Goal: Register for event/course

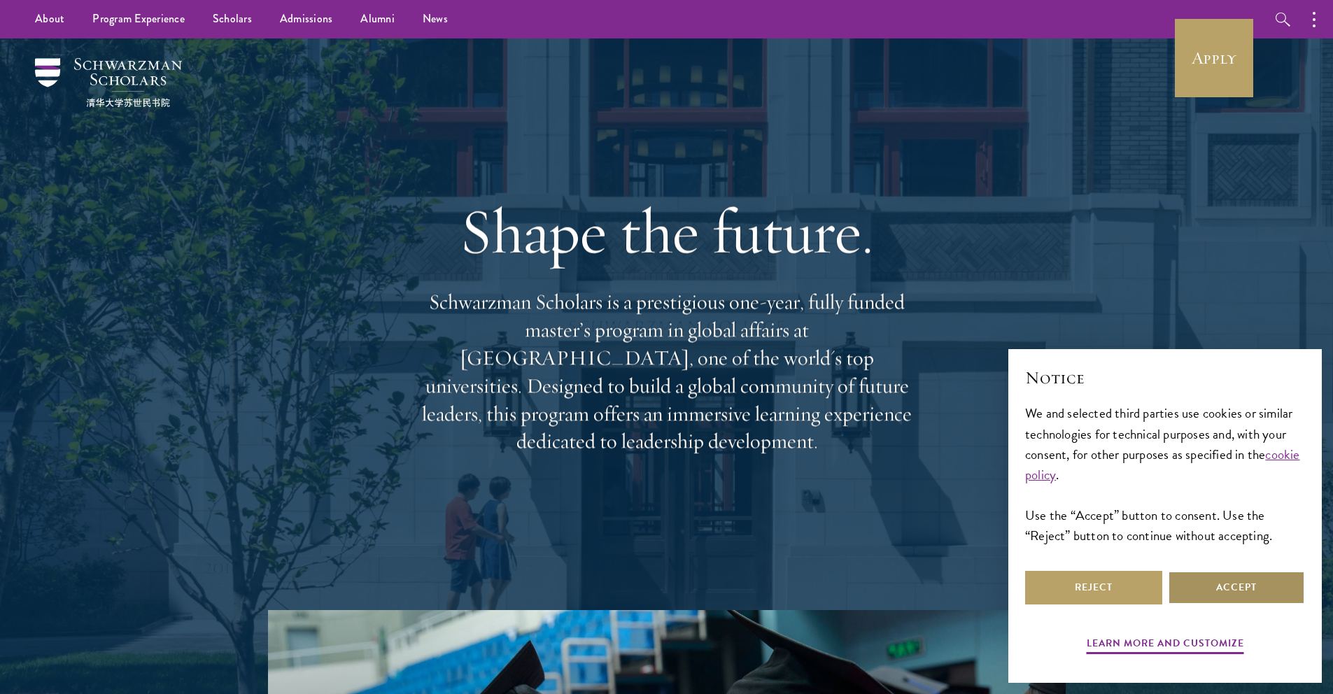
click at [1219, 581] on button "Accept" at bounding box center [1236, 588] width 137 height 34
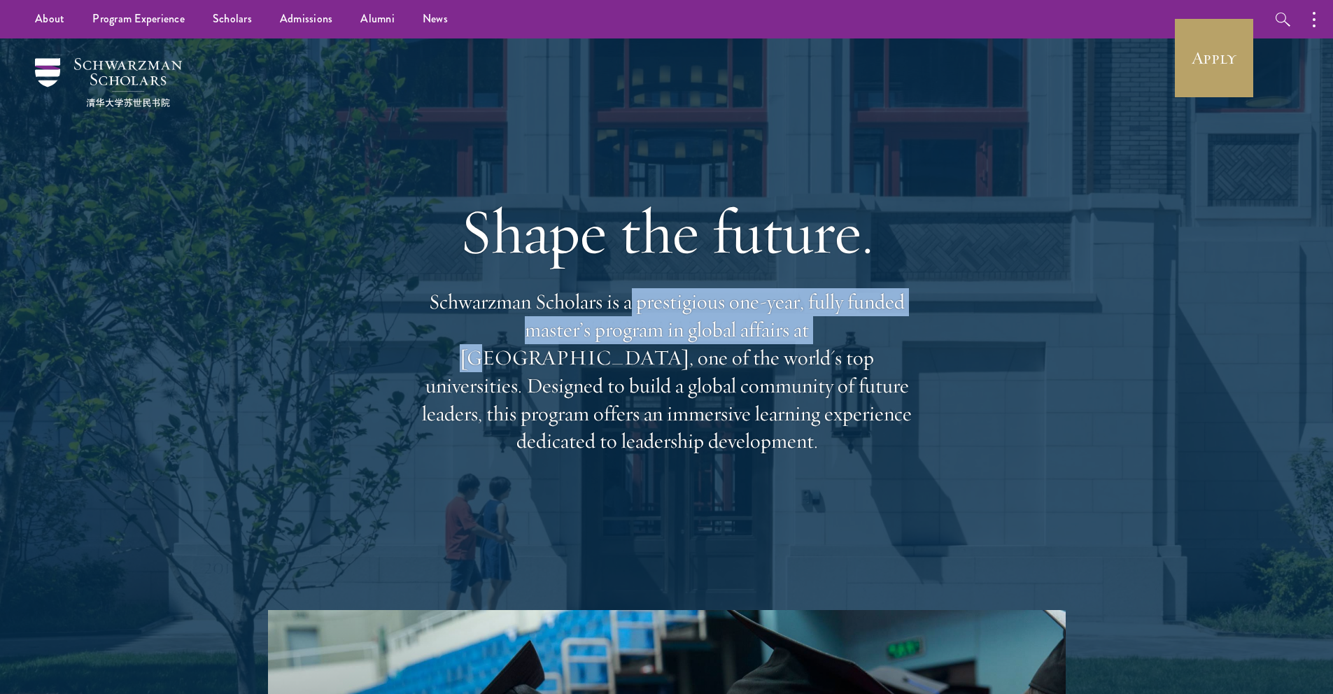
drag, startPoint x: 632, startPoint y: 322, endPoint x: 733, endPoint y: 348, distance: 104.0
click at [733, 348] on p "Schwarzman Scholars is a prestigious one-year, fully funded master’s program in…" at bounding box center [667, 371] width 504 height 167
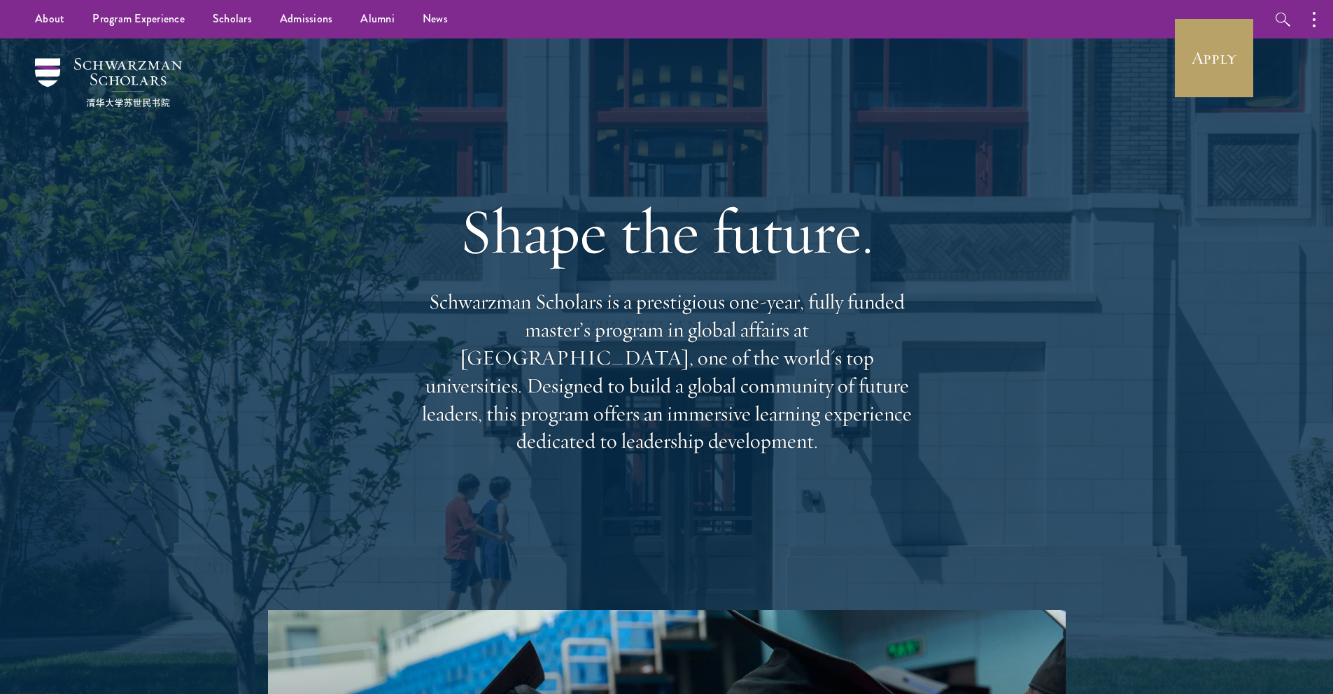
drag, startPoint x: 565, startPoint y: 358, endPoint x: 600, endPoint y: 353, distance: 34.7
click at [565, 358] on p "Schwarzman Scholars is a prestigious one-year, fully funded master’s program in…" at bounding box center [667, 371] width 504 height 167
drag, startPoint x: 588, startPoint y: 339, endPoint x: 625, endPoint y: 358, distance: 41.9
click at [625, 358] on p "Schwarzman Scholars is a prestigious one-year, fully funded master’s program in…" at bounding box center [667, 371] width 504 height 167
click at [618, 344] on p "Schwarzman Scholars is a prestigious one-year, fully funded master’s program in…" at bounding box center [667, 371] width 504 height 167
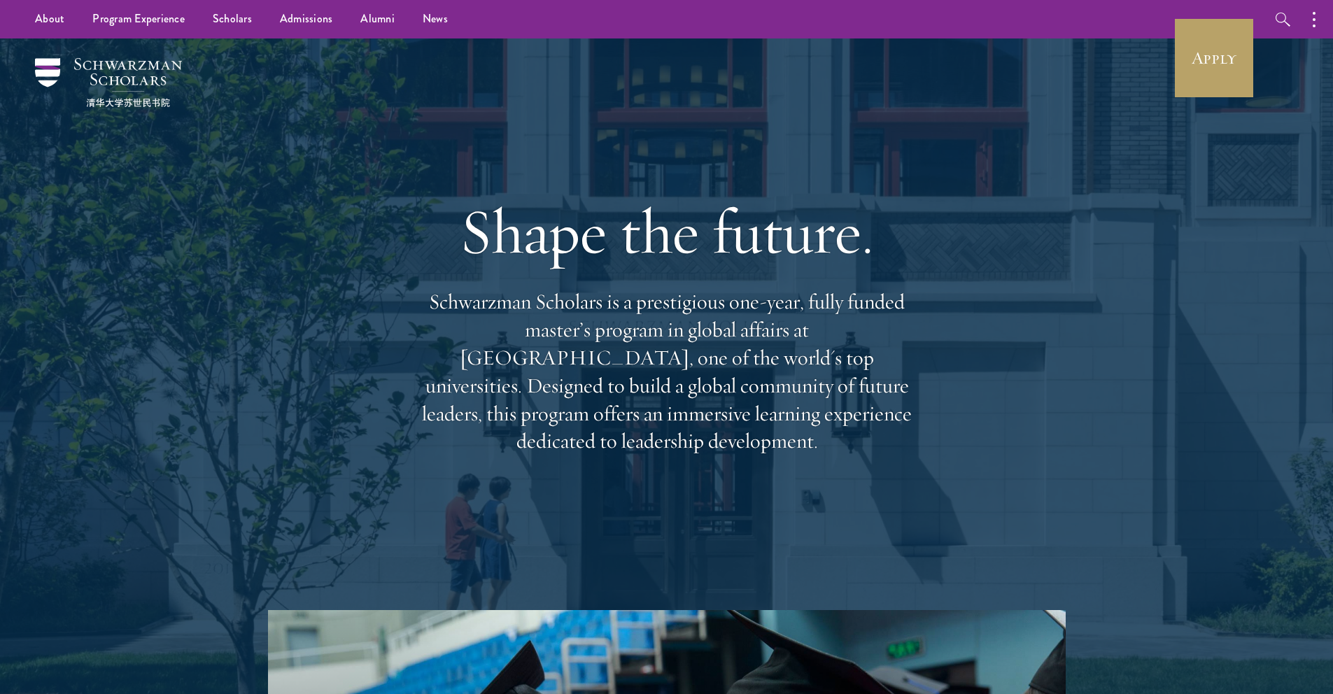
drag, startPoint x: 571, startPoint y: 346, endPoint x: 735, endPoint y: 449, distance: 194.3
click at [741, 452] on div "Shape the future. Schwarzman Scholars is a prestigious one-year, fully funded m…" at bounding box center [667, 323] width 504 height 403
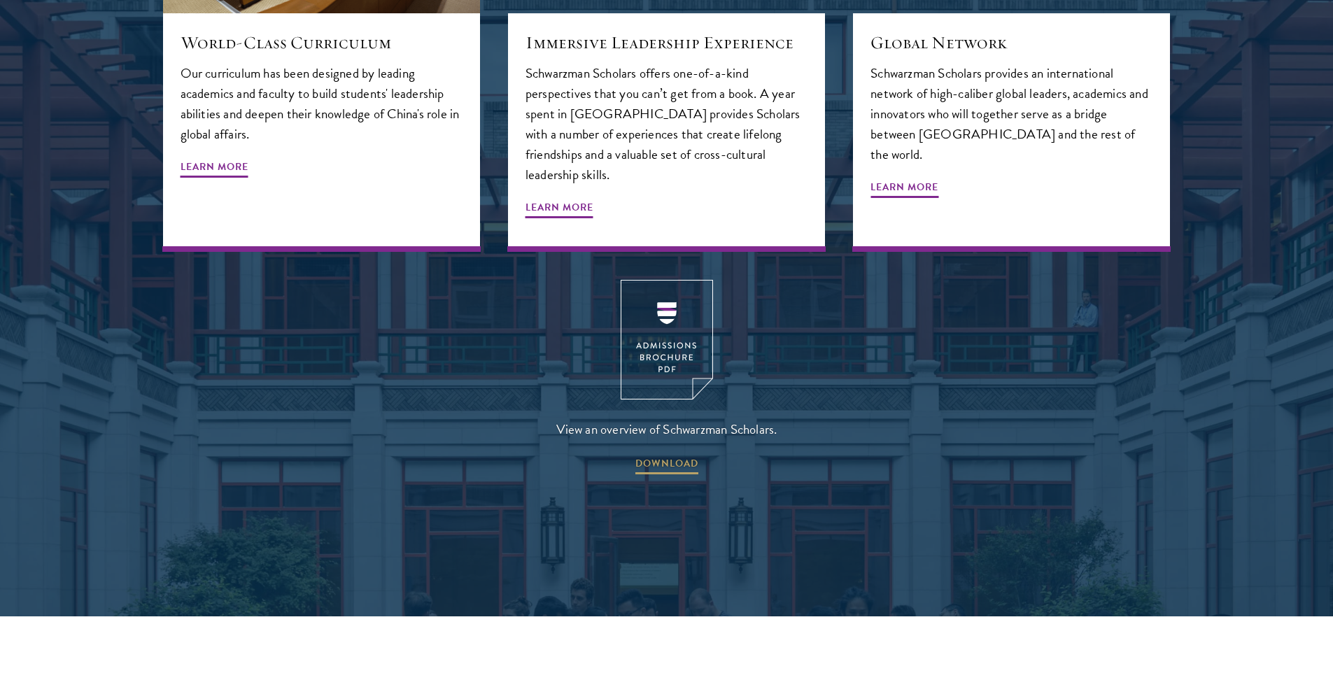
scroll to position [1893, 0]
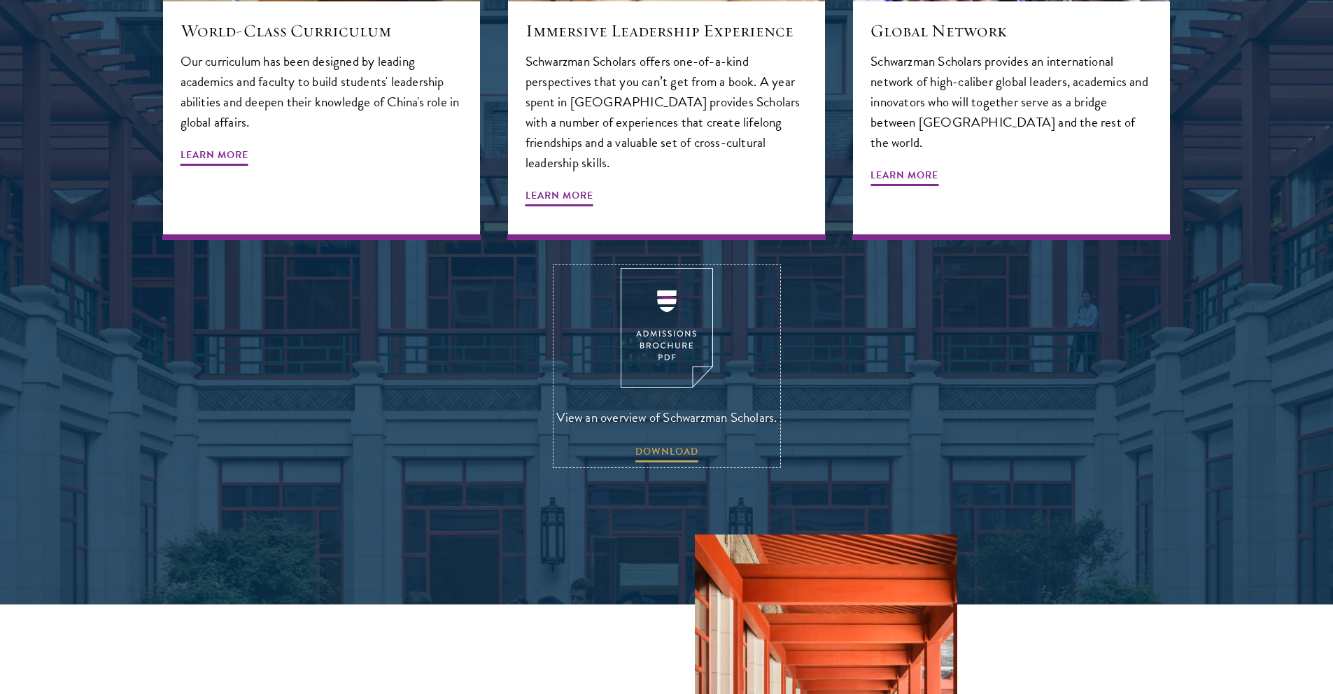
click at [679, 268] on img at bounding box center [667, 328] width 92 height 120
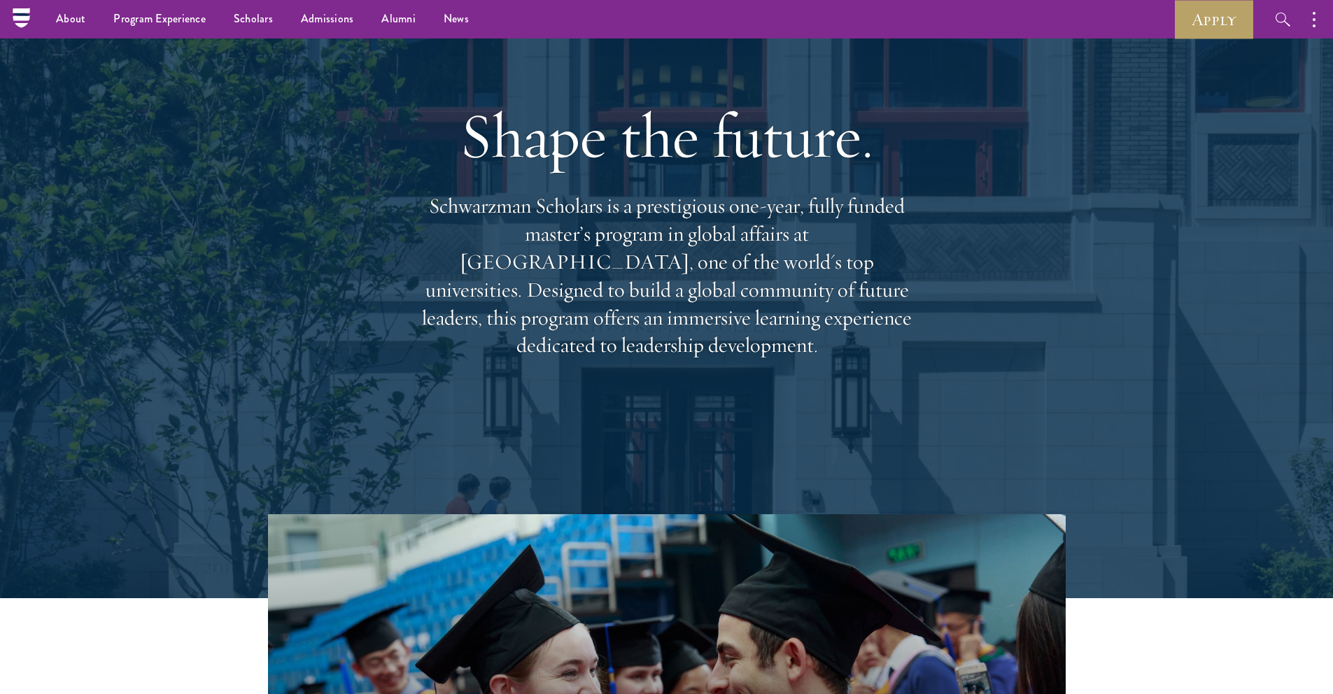
scroll to position [0, 0]
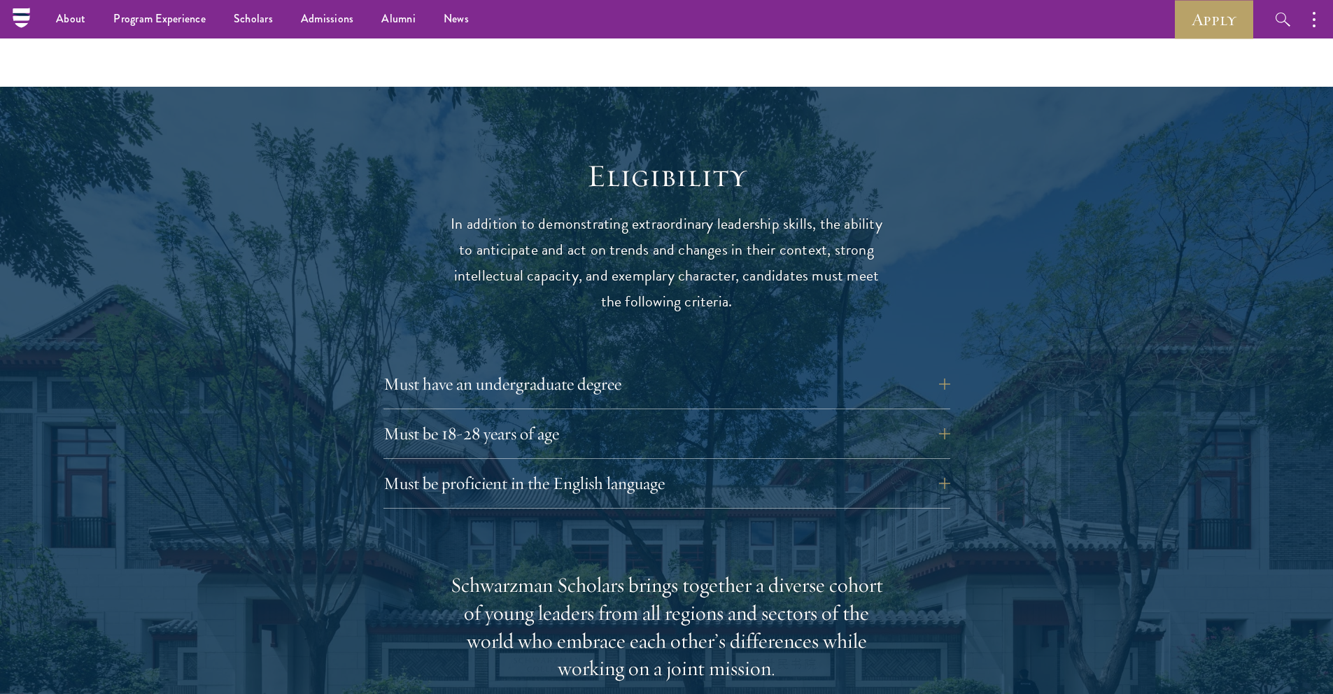
scroll to position [1711, 0]
click at [596, 368] on button "Must have an undergraduate degree" at bounding box center [677, 385] width 567 height 34
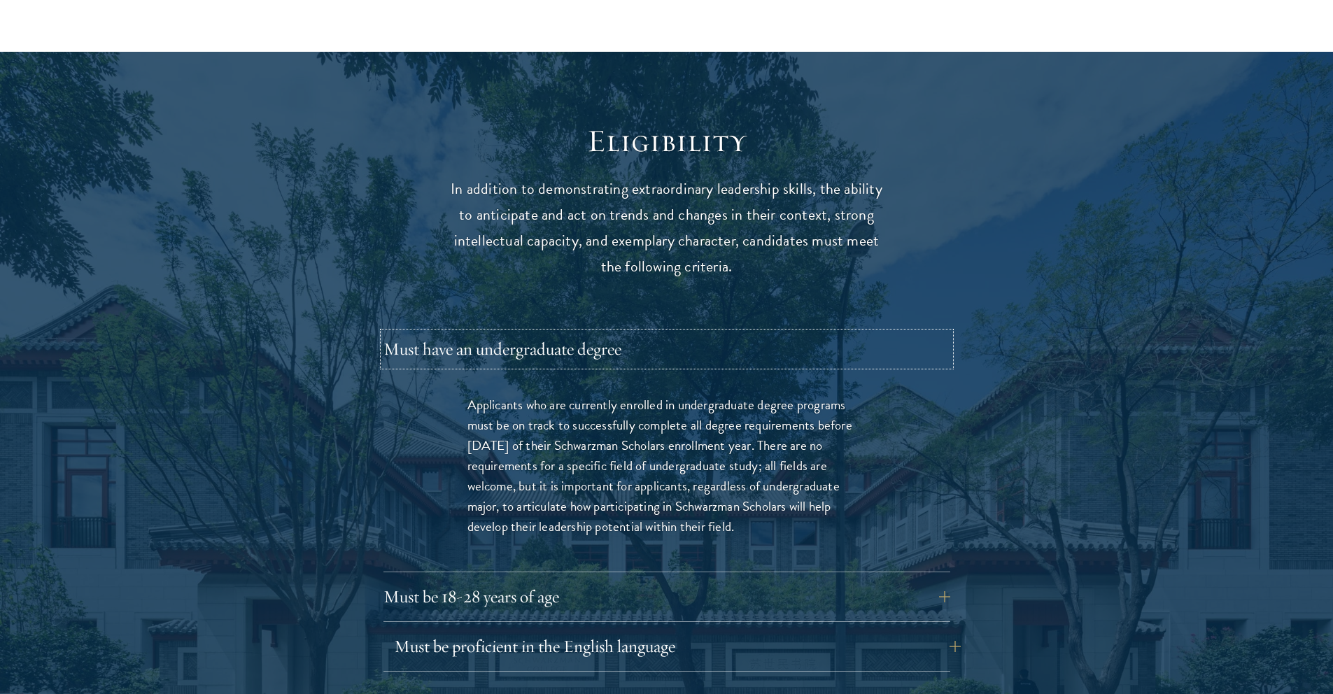
scroll to position [1947, 0]
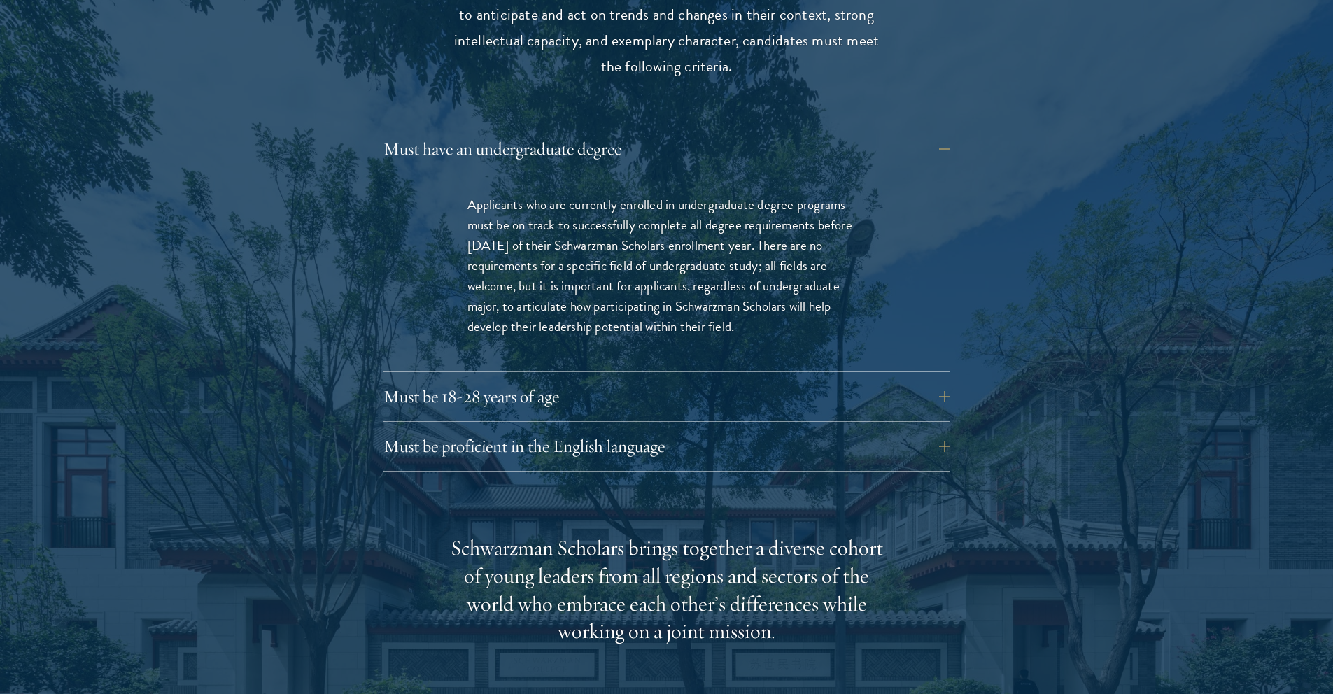
drag, startPoint x: 539, startPoint y: 171, endPoint x: 757, endPoint y: 304, distance: 254.6
click at [757, 304] on p "Applicants who are currently enrolled in undergraduate degree programs must be …" at bounding box center [666, 266] width 399 height 142
click at [612, 241] on p "Applicants who are currently enrolled in undergraduate degree programs must be …" at bounding box center [666, 266] width 399 height 142
click at [586, 377] on button "Must be 18-28 years of age" at bounding box center [677, 394] width 567 height 34
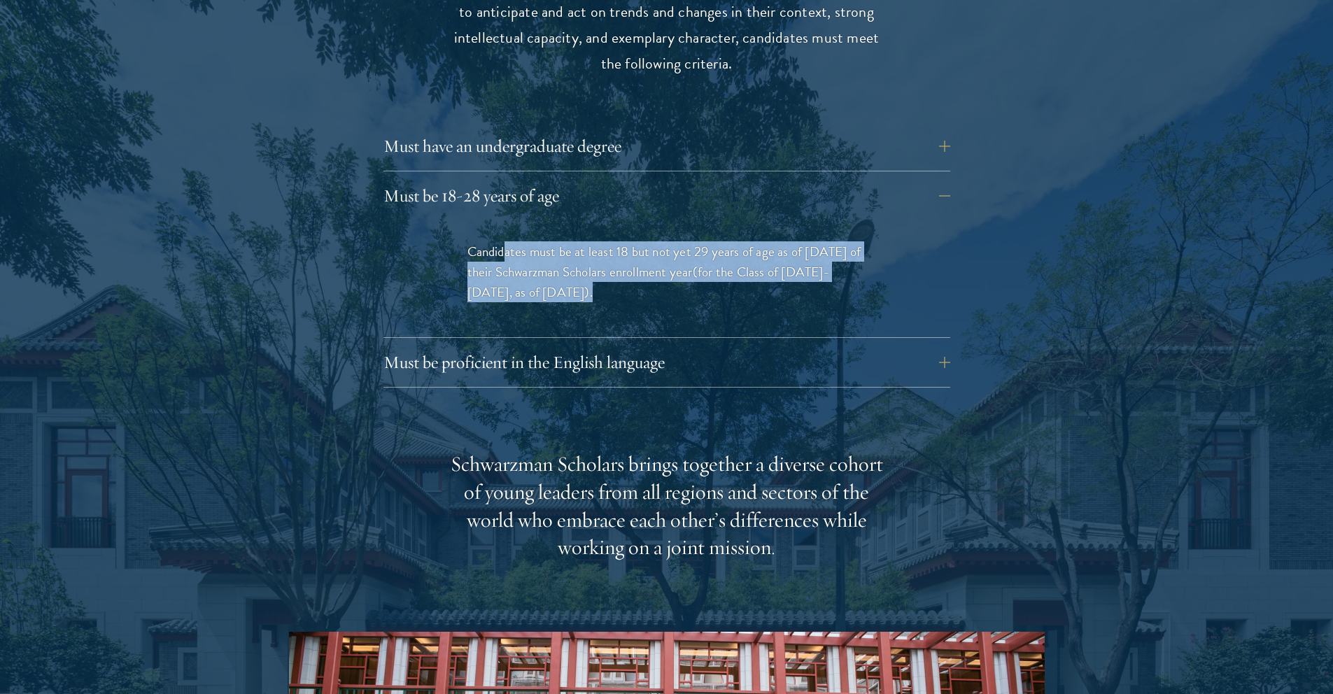
drag, startPoint x: 506, startPoint y: 232, endPoint x: 602, endPoint y: 268, distance: 102.5
click at [602, 268] on p "Candidates must be at least 18 but not yet 29 years of age as of August 1 of th…" at bounding box center [666, 271] width 399 height 61
click at [581, 241] on p "Candidates must be at least 18 but not yet 29 years of age as of August 1 of th…" at bounding box center [666, 271] width 399 height 61
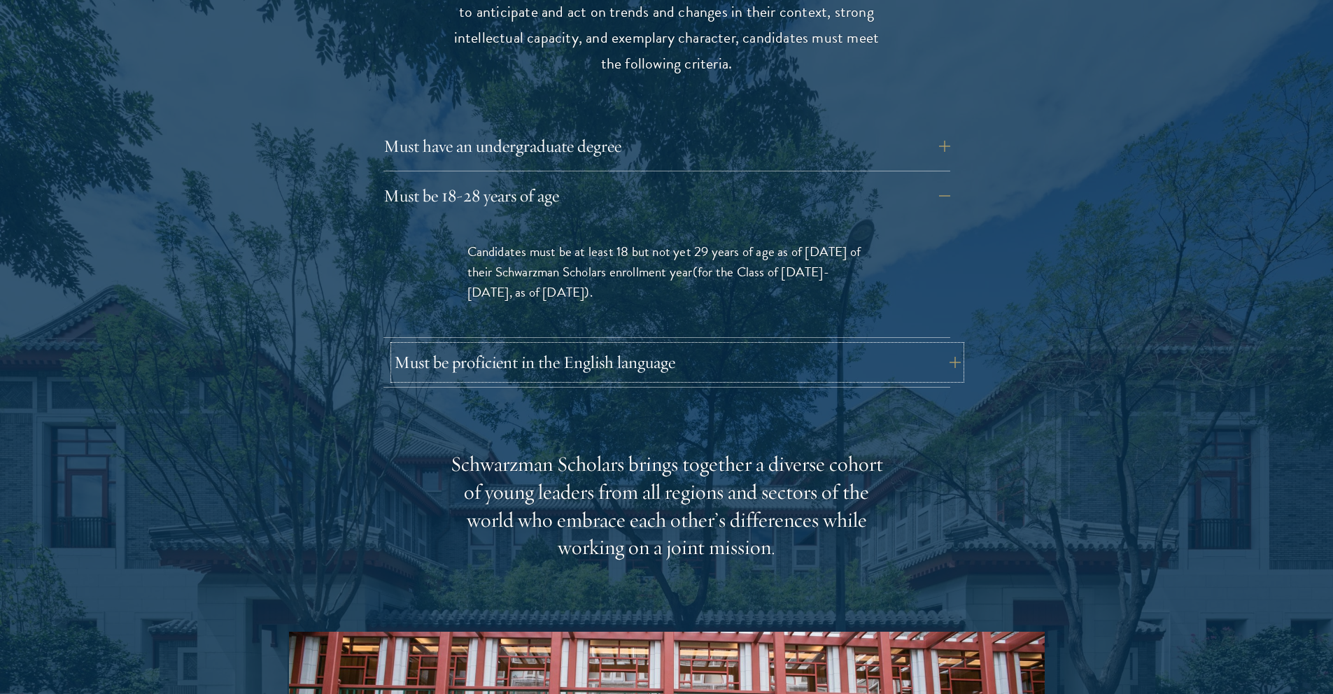
click at [551, 346] on button "Must be proficient in the English language" at bounding box center [677, 363] width 567 height 34
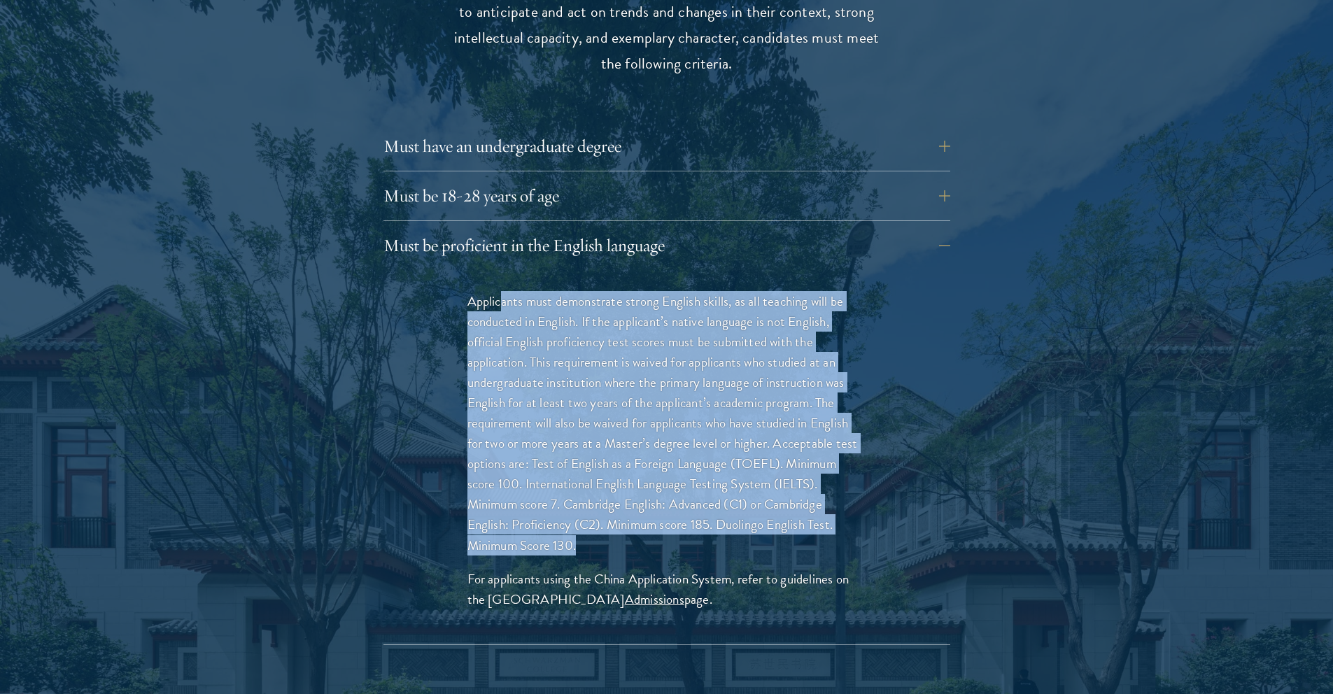
drag, startPoint x: 507, startPoint y: 285, endPoint x: 781, endPoint y: 508, distance: 353.1
click at [781, 508] on p "Applicants must demonstrate strong English skills, as all teaching will be cond…" at bounding box center [666, 423] width 399 height 264
click at [660, 426] on p "Applicants must demonstrate strong English skills, as all teaching will be cond…" at bounding box center [666, 423] width 399 height 264
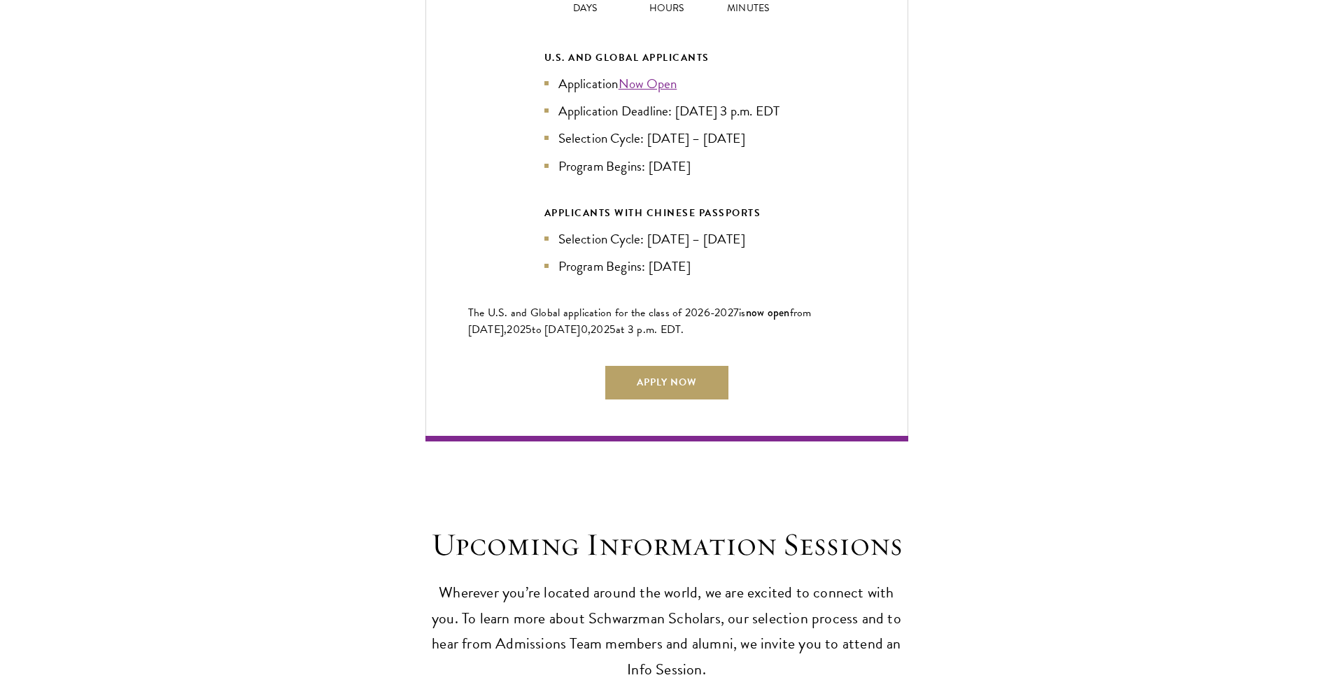
scroll to position [4250, 0]
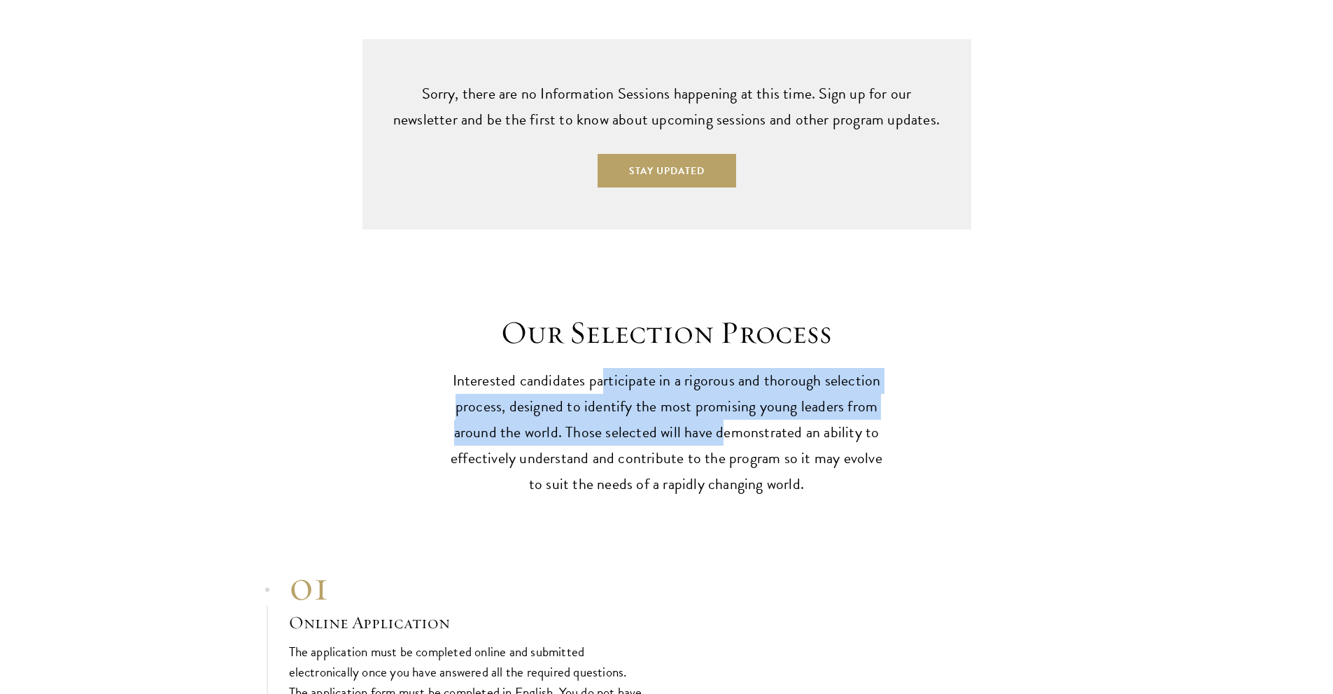
drag, startPoint x: 603, startPoint y: 370, endPoint x: 721, endPoint y: 424, distance: 129.9
click at [721, 424] on p "Interested candidates participate in a rigorous and thorough selection process,…" at bounding box center [667, 432] width 434 height 129
click at [637, 425] on p "Interested candidates participate in a rigorous and thorough selection process,…" at bounding box center [667, 432] width 434 height 129
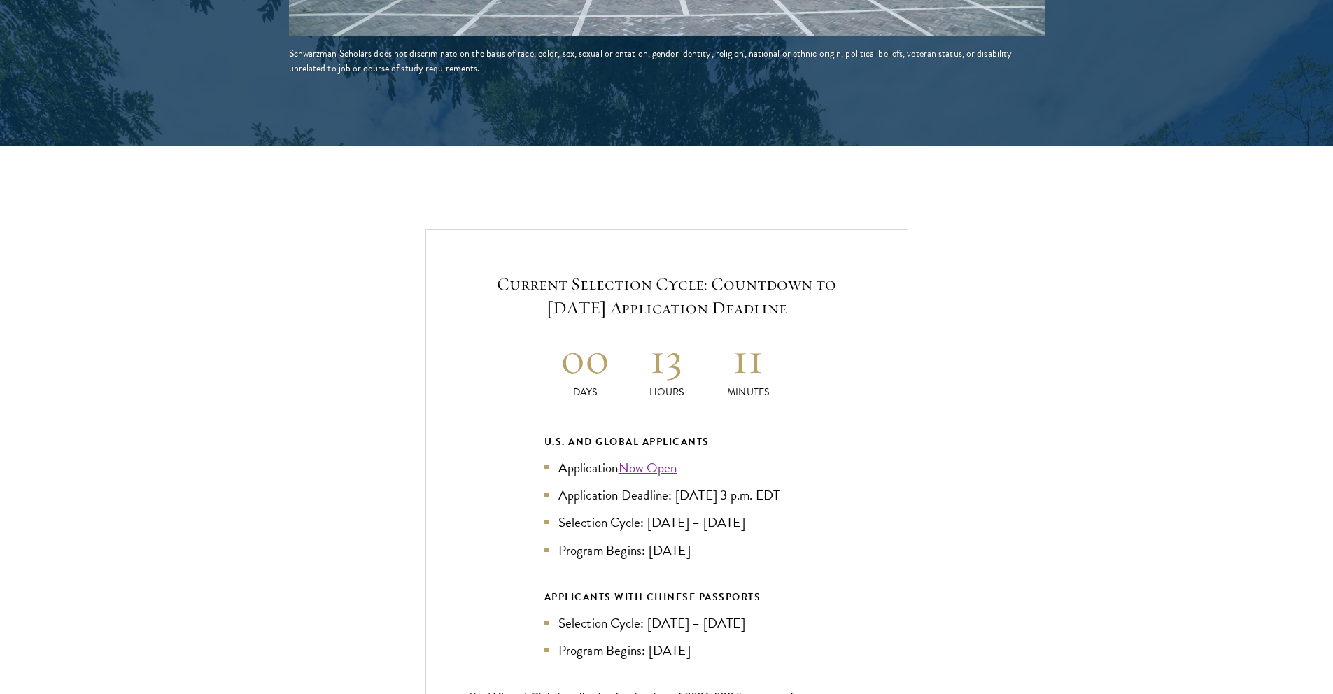
scroll to position [3351, 0]
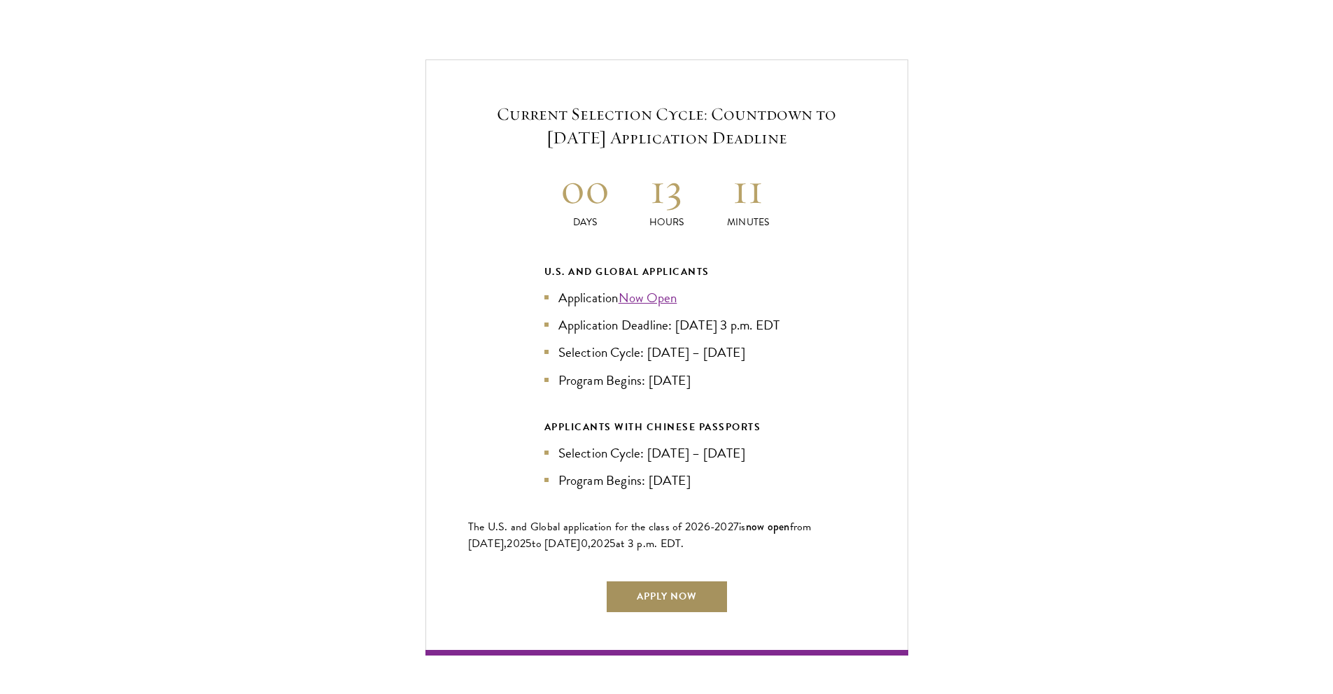
click at [658, 588] on link "Apply Now" at bounding box center [666, 597] width 123 height 34
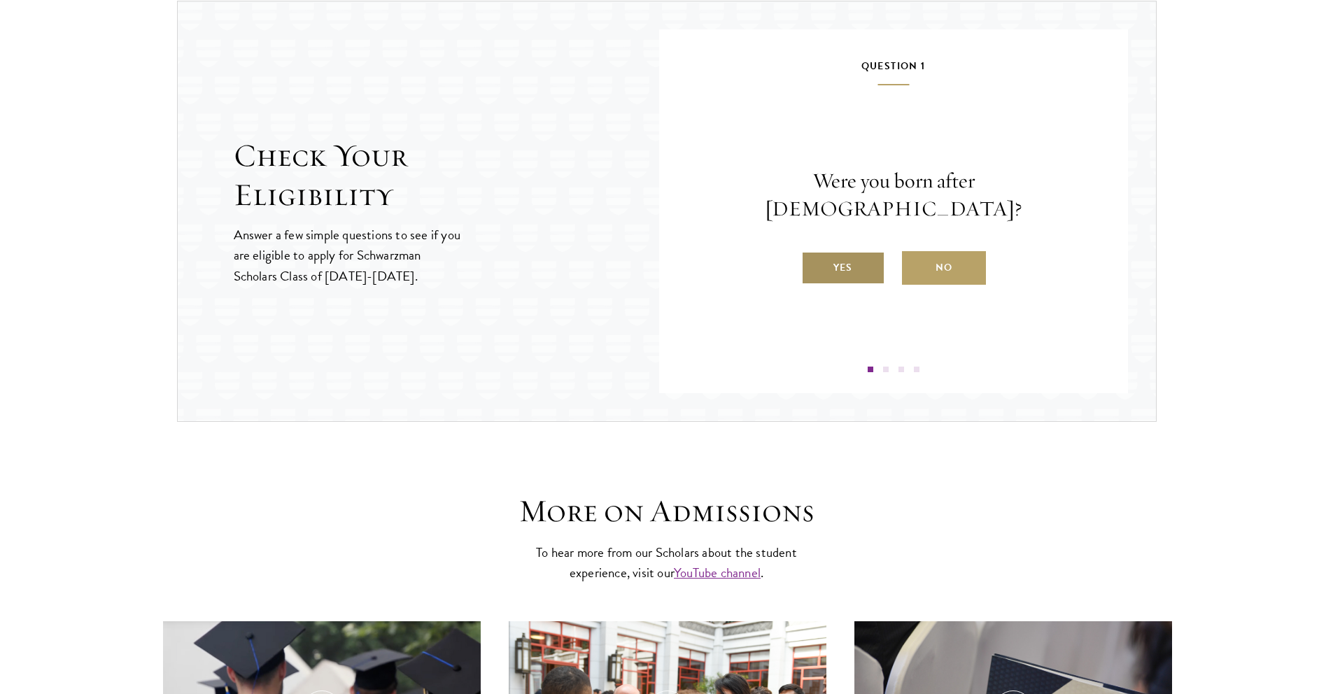
click at [835, 258] on label "Yes" at bounding box center [843, 268] width 84 height 34
click at [814, 258] on input "Yes" at bounding box center [807, 259] width 13 height 13
click at [851, 263] on label "Yes" at bounding box center [843, 268] width 84 height 34
click at [814, 263] on input "Yes" at bounding box center [807, 259] width 13 height 13
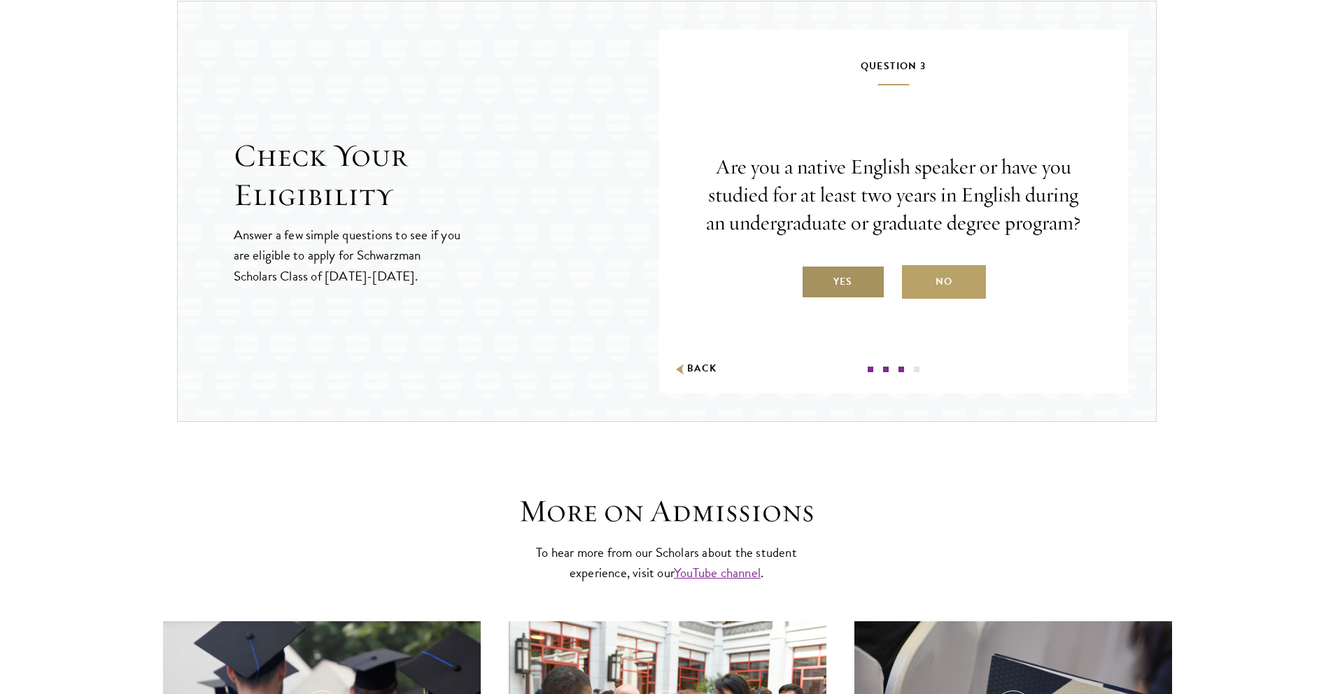
click at [838, 279] on label "Yes" at bounding box center [843, 282] width 84 height 34
click at [814, 279] on input "Yes" at bounding box center [807, 273] width 13 height 13
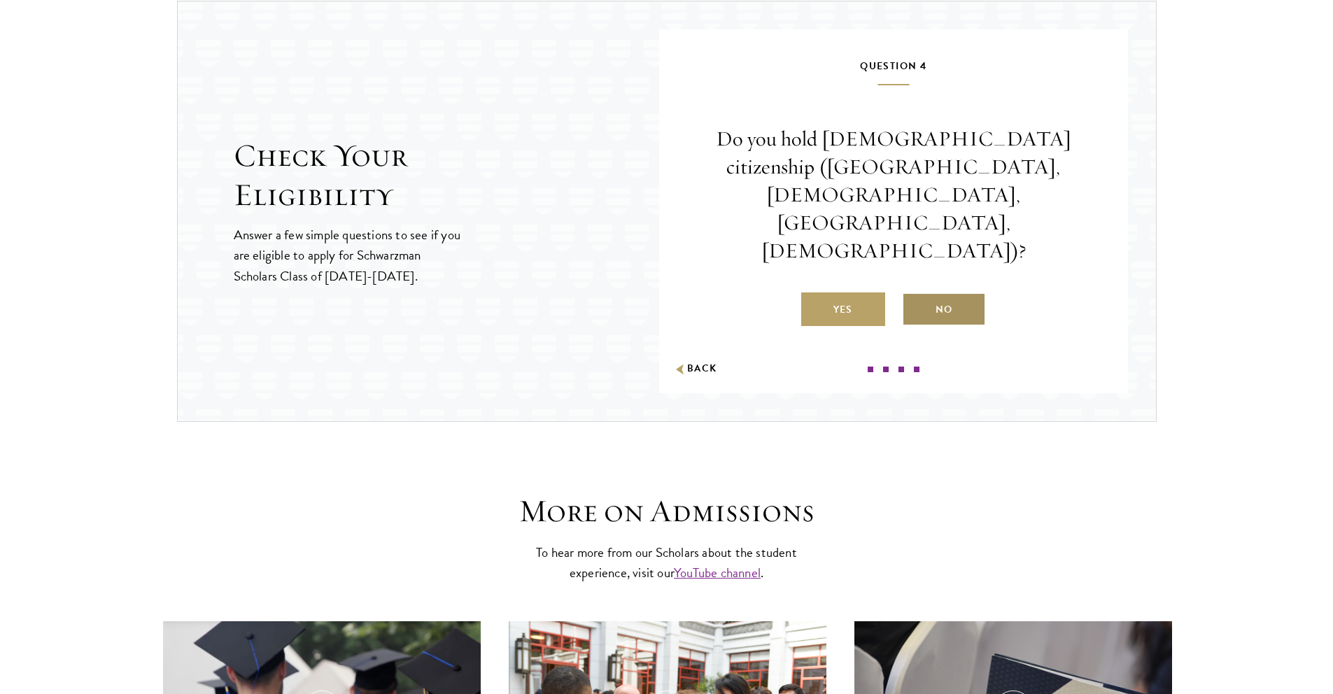
click at [912, 292] on label "No" at bounding box center [944, 309] width 84 height 34
click at [912, 295] on input "No" at bounding box center [908, 301] width 13 height 13
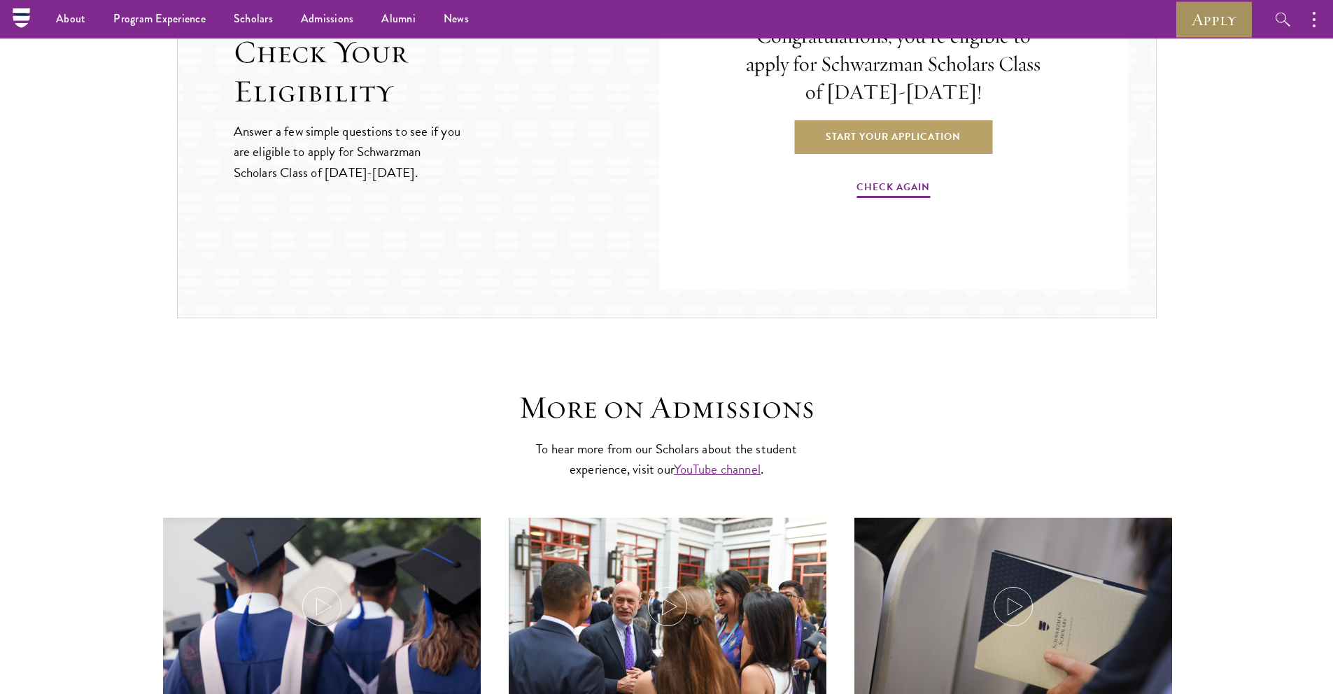
scroll to position [1427, 0]
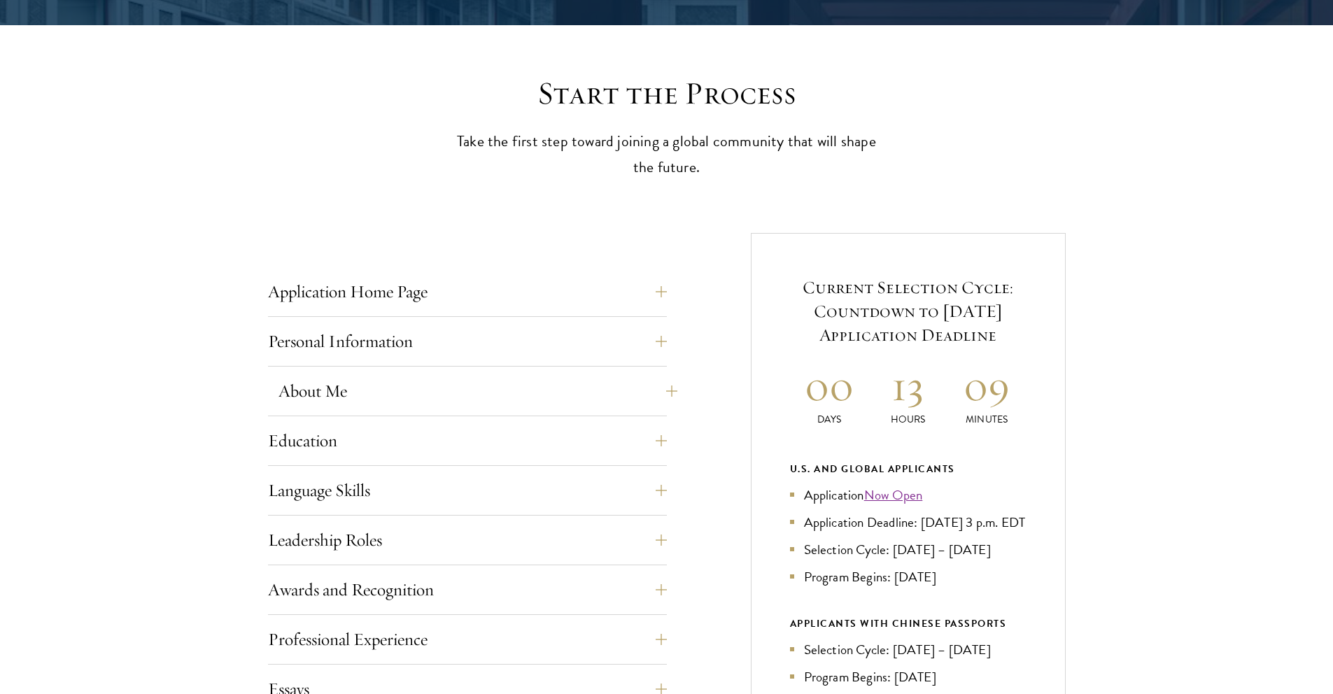
scroll to position [402, 0]
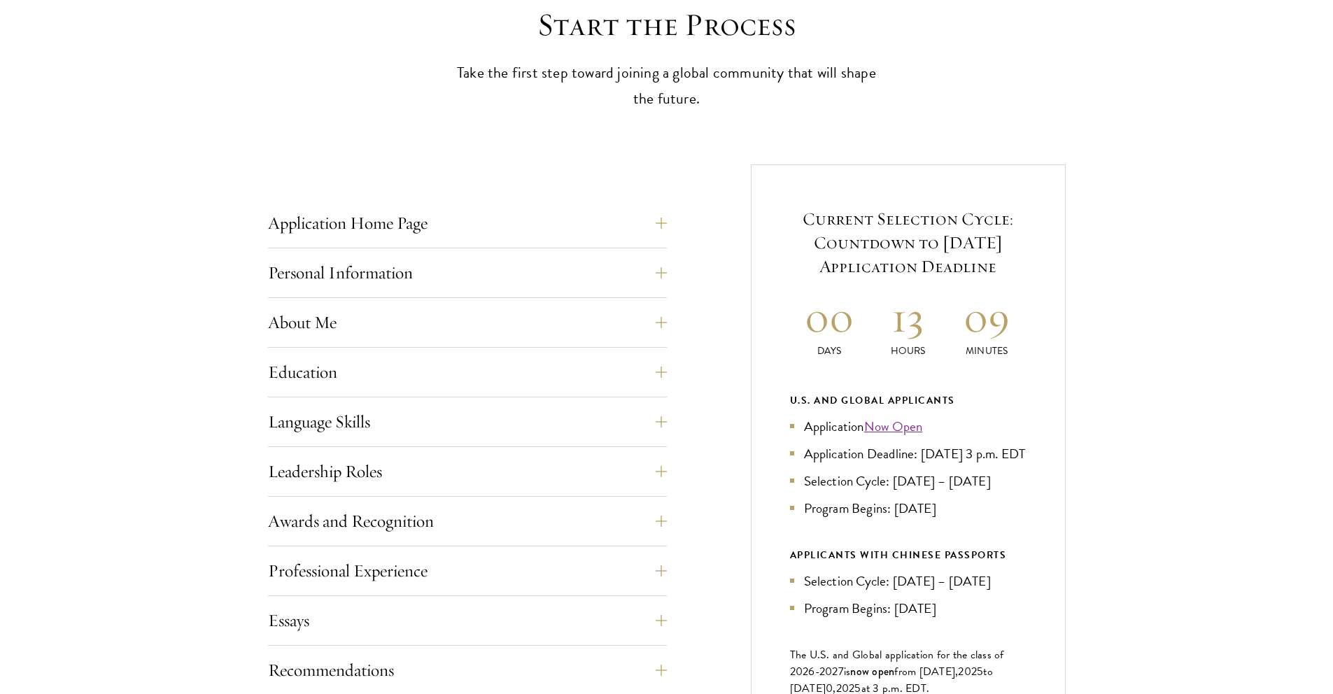
click at [518, 239] on div "Application Home Page The online application form must be completed in English.…" at bounding box center [467, 227] width 399 height 42
click at [509, 222] on button "Application Home Page" at bounding box center [477, 223] width 399 height 34
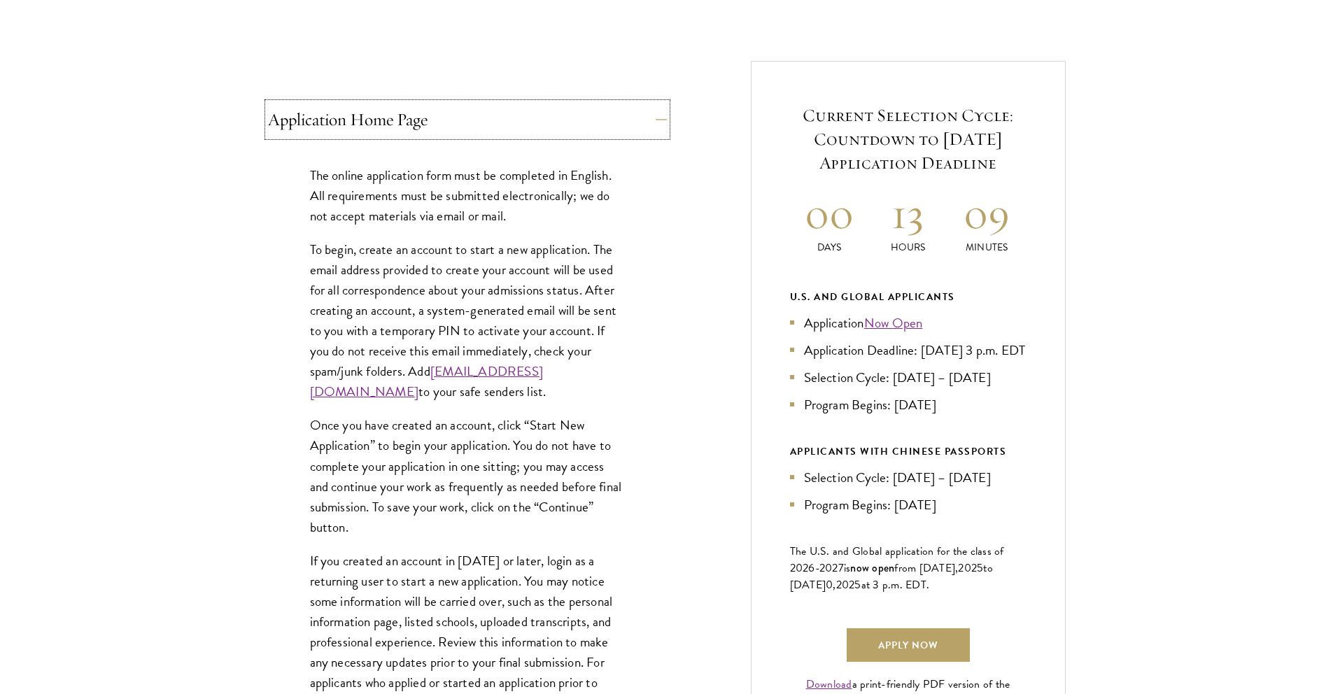
scroll to position [505, 0]
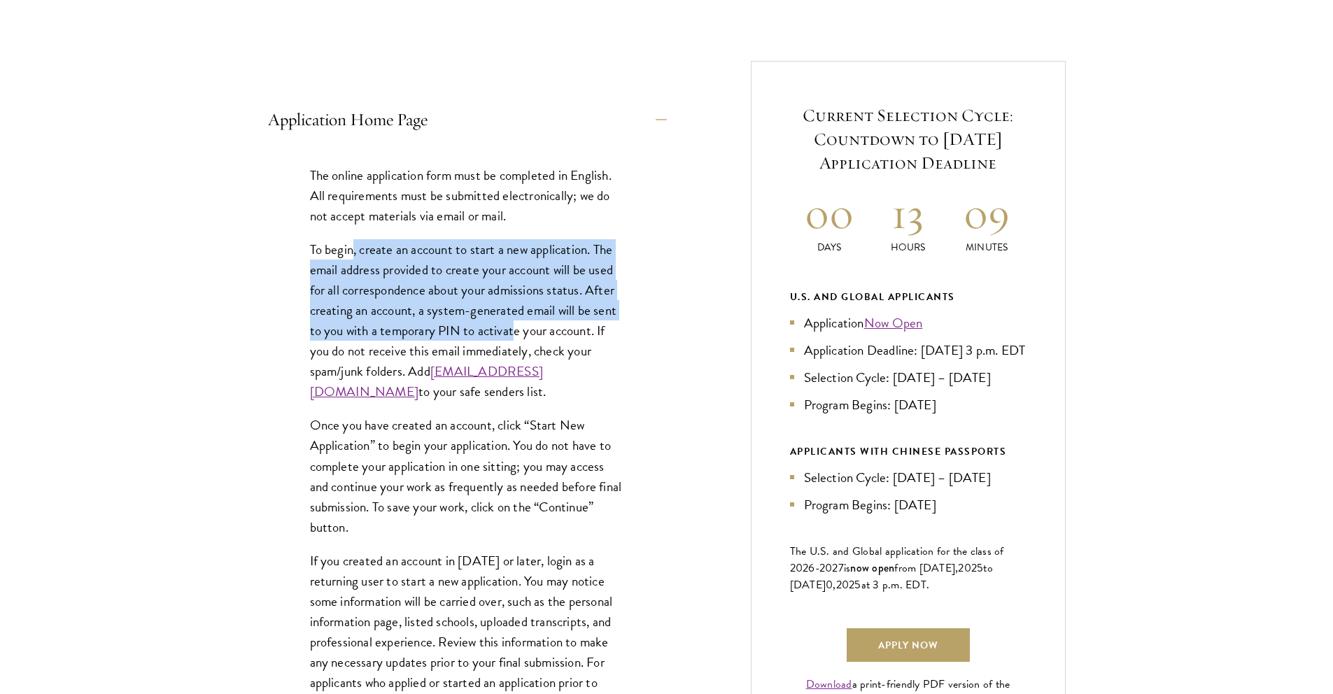
drag, startPoint x: 351, startPoint y: 246, endPoint x: 518, endPoint y: 339, distance: 191.4
click at [518, 339] on p "To begin, create an account to start a new application. The email address provi…" at bounding box center [467, 320] width 315 height 163
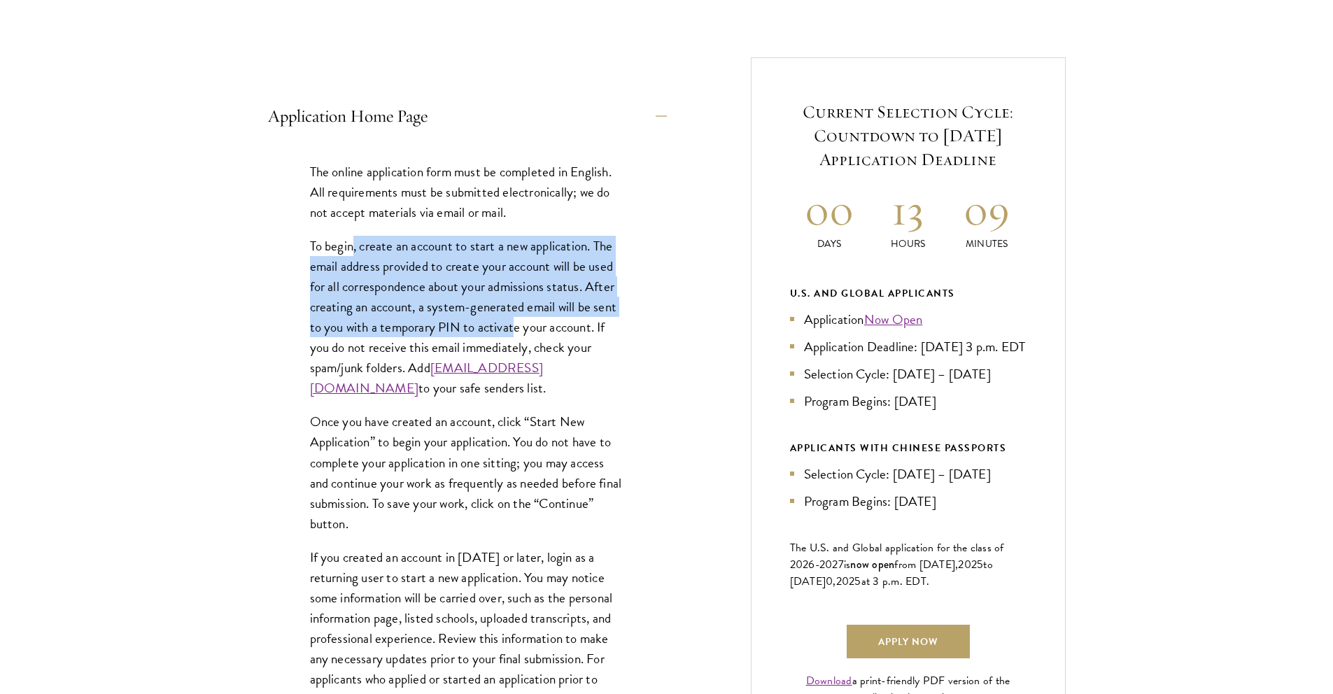
scroll to position [747, 0]
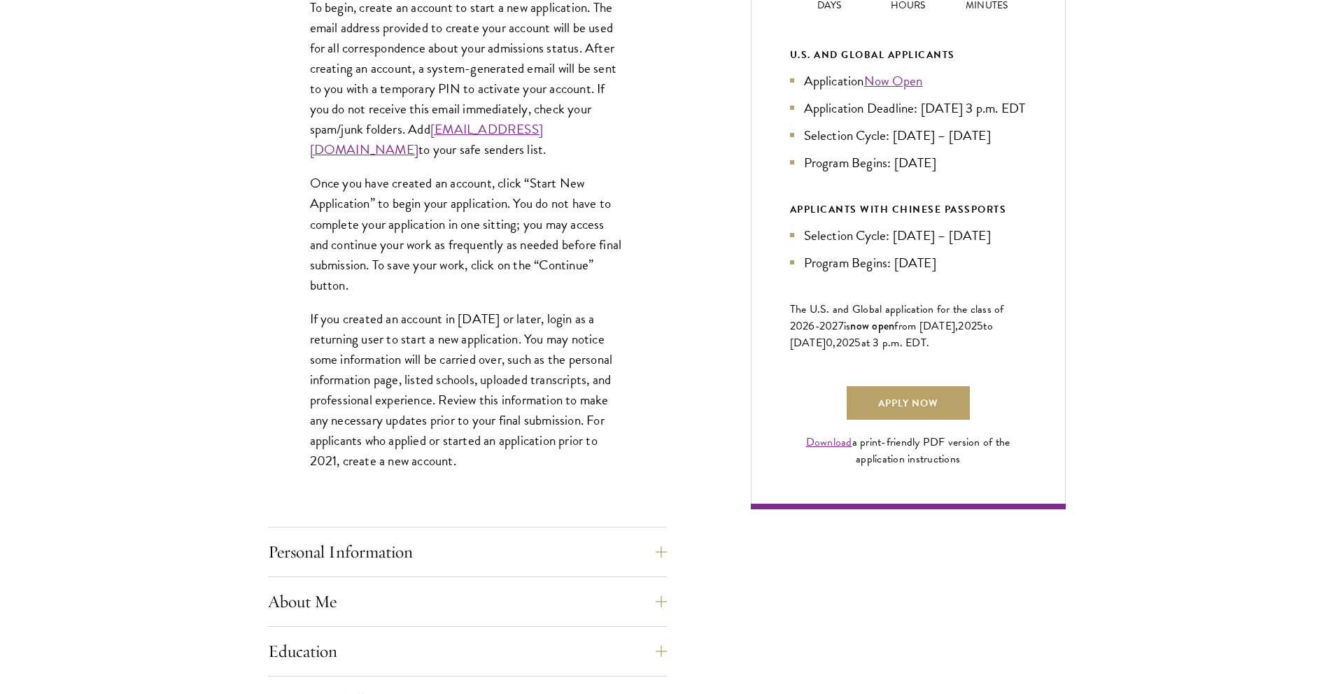
click at [383, 237] on p "Once you have created an account, click “Start New Application” to begin your a…" at bounding box center [467, 234] width 315 height 122
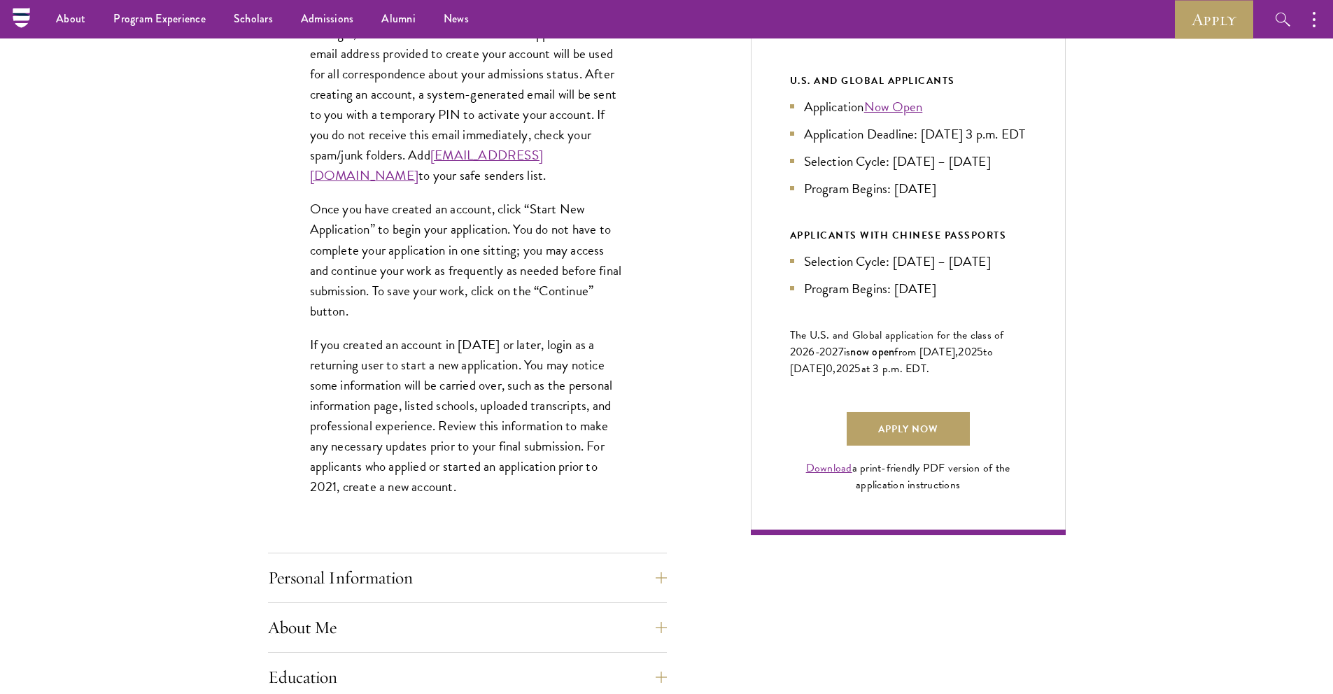
scroll to position [720, 0]
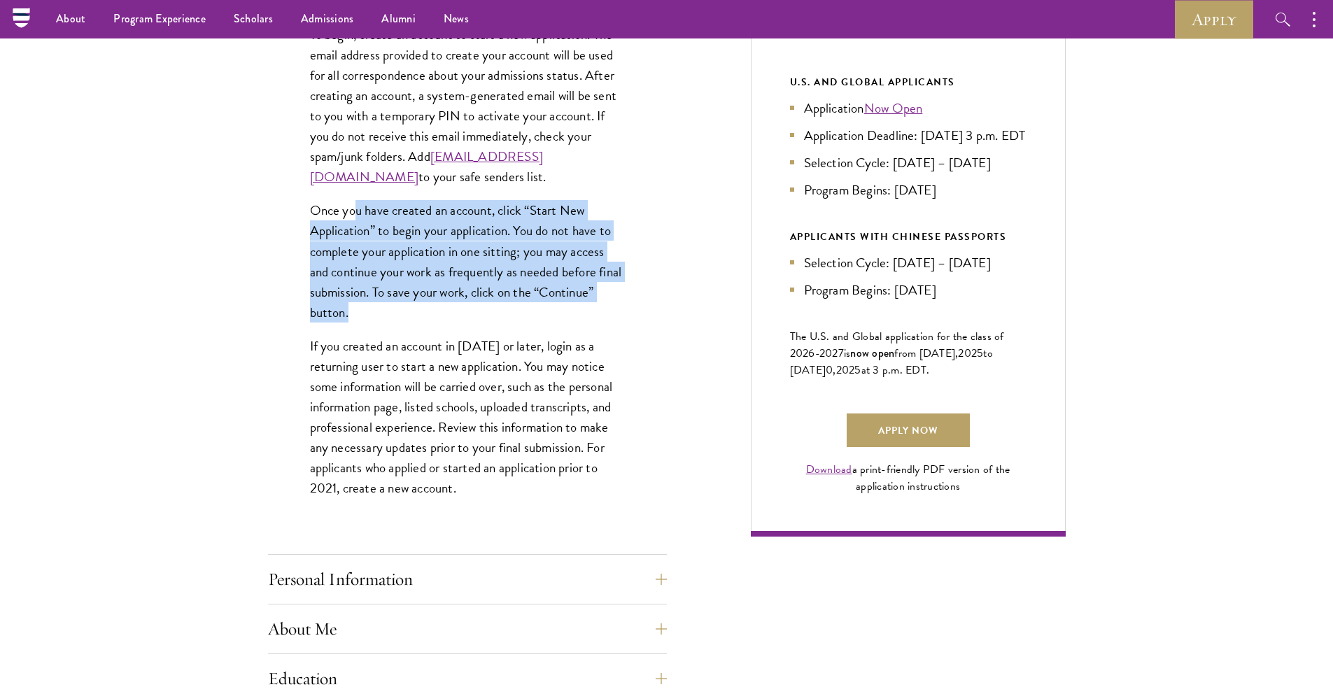
drag, startPoint x: 353, startPoint y: 228, endPoint x: 433, endPoint y: 325, distance: 125.2
click at [433, 322] on p "Once you have created an account, click “Start New Application” to begin your a…" at bounding box center [467, 261] width 315 height 122
click at [395, 283] on p "Once you have created an account, click “Start New Application” to begin your a…" at bounding box center [467, 261] width 315 height 122
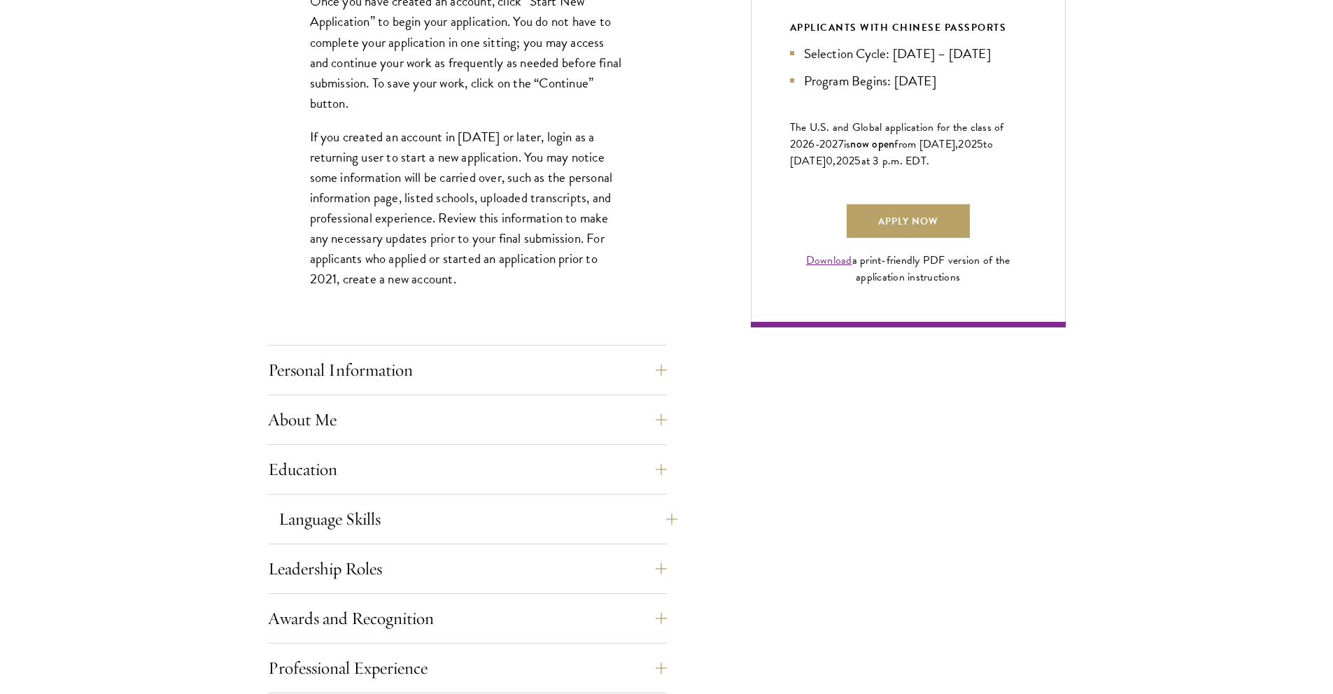
scroll to position [1046, 0]
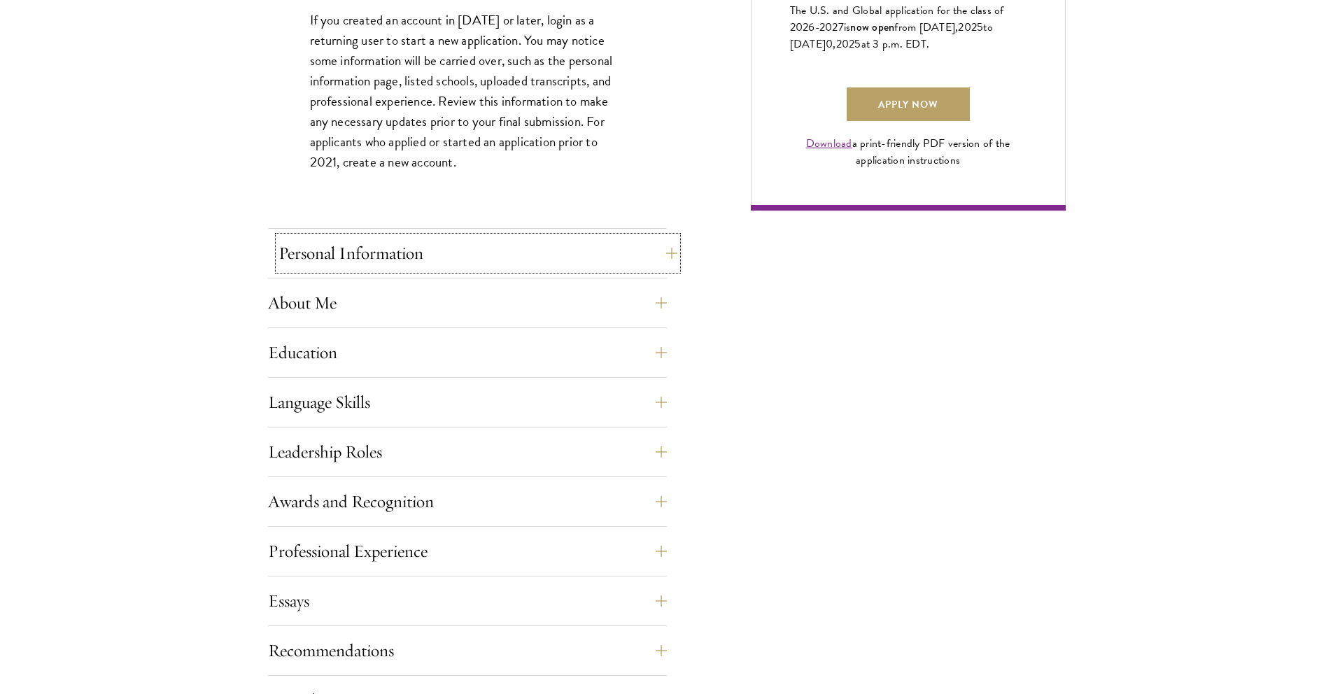
click at [404, 257] on button "Personal Information" at bounding box center [477, 253] width 399 height 34
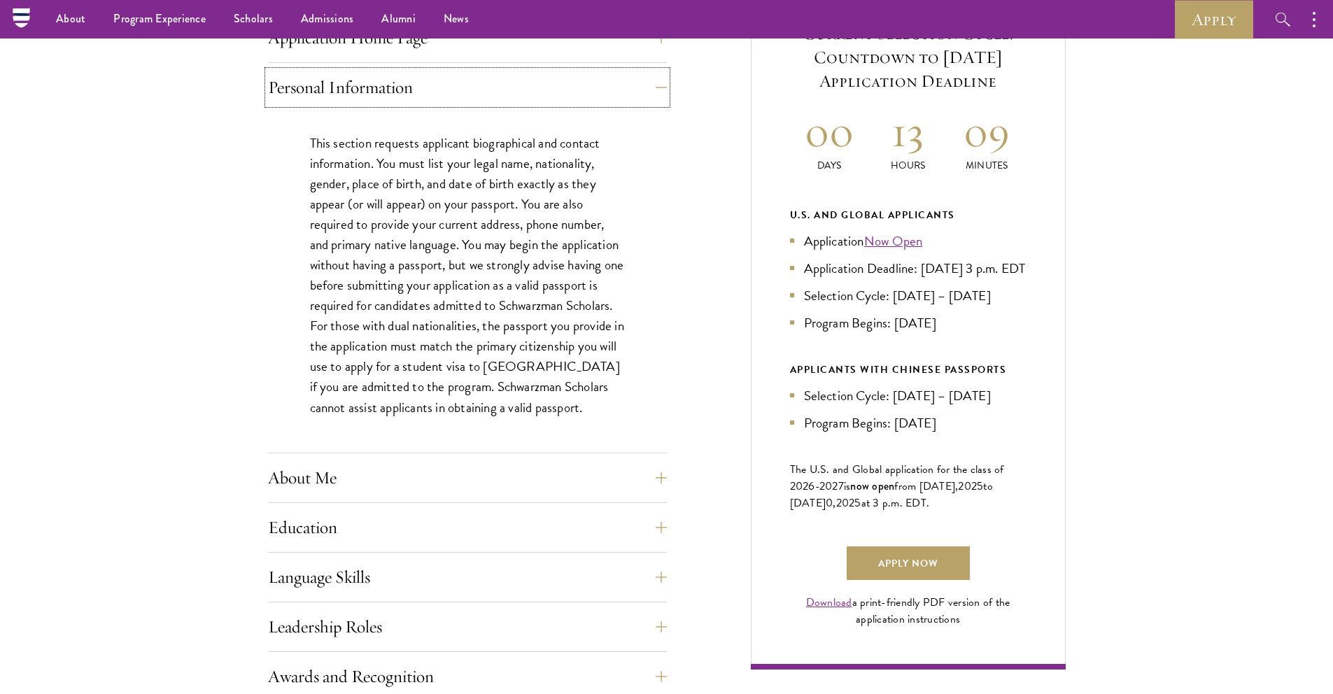
scroll to position [404, 0]
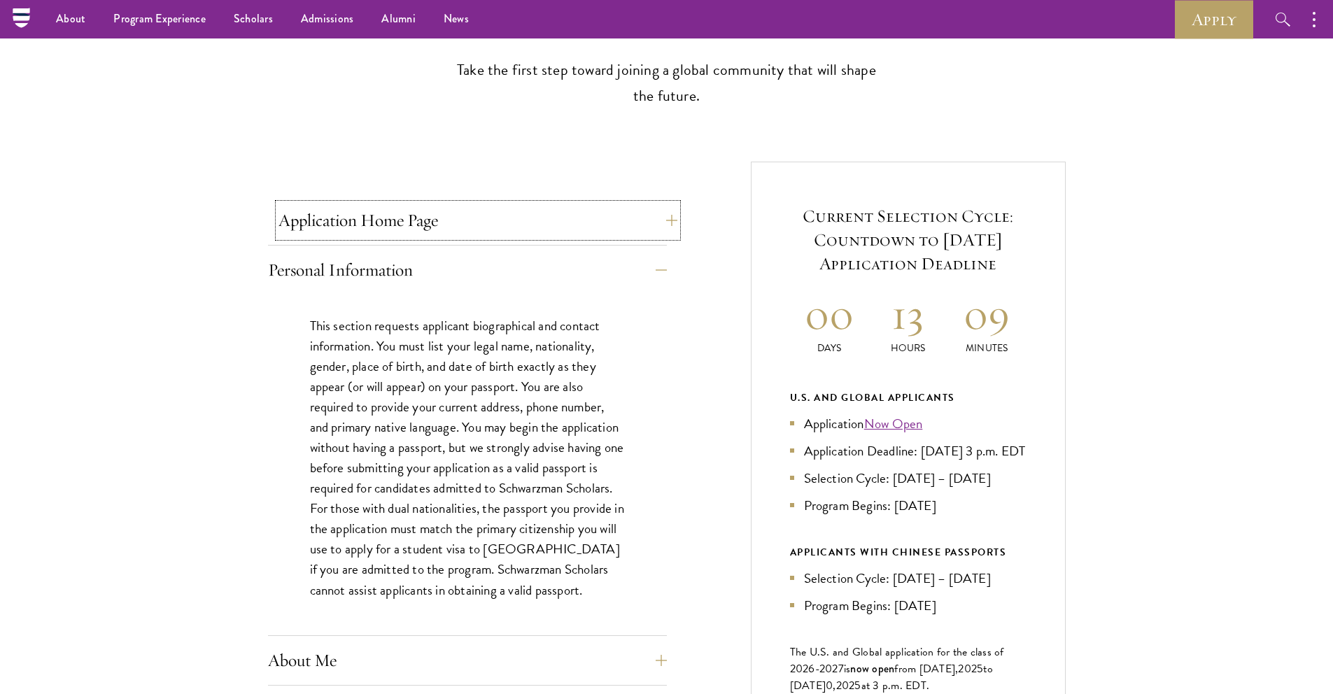
click at [418, 222] on button "Application Home Page" at bounding box center [477, 221] width 399 height 34
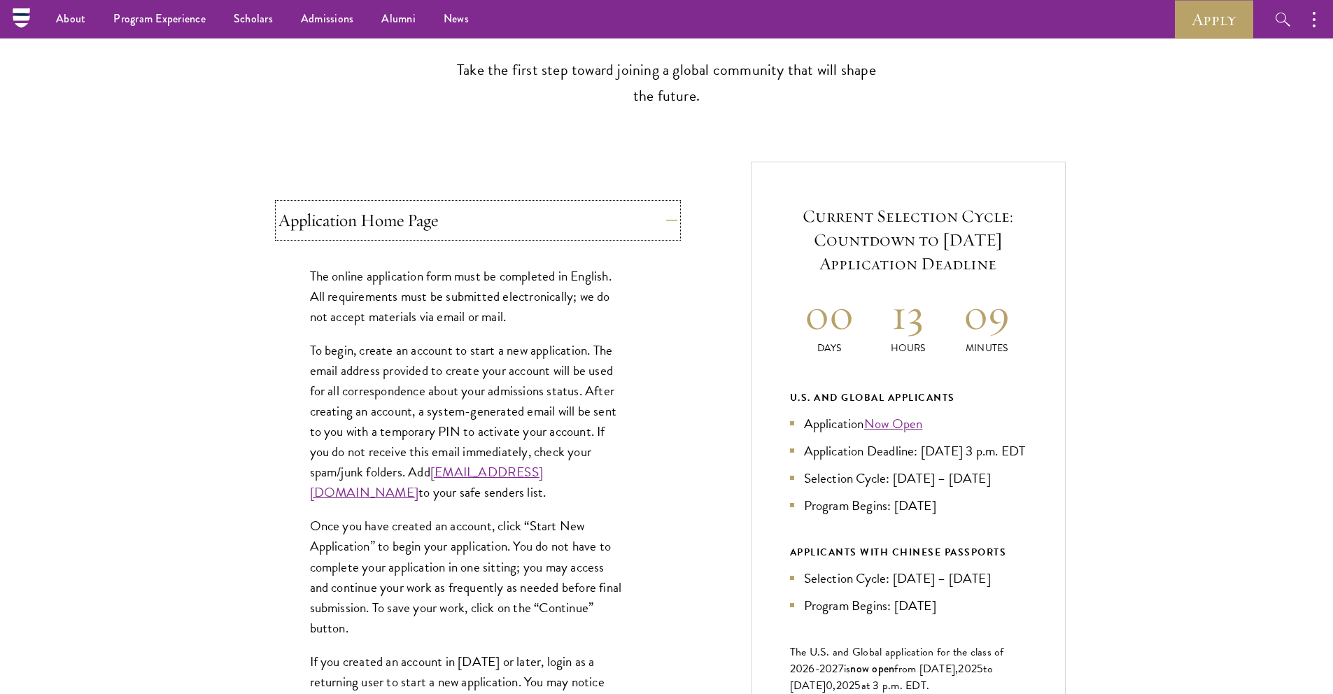
click at [416, 226] on button "Application Home Page" at bounding box center [477, 221] width 399 height 34
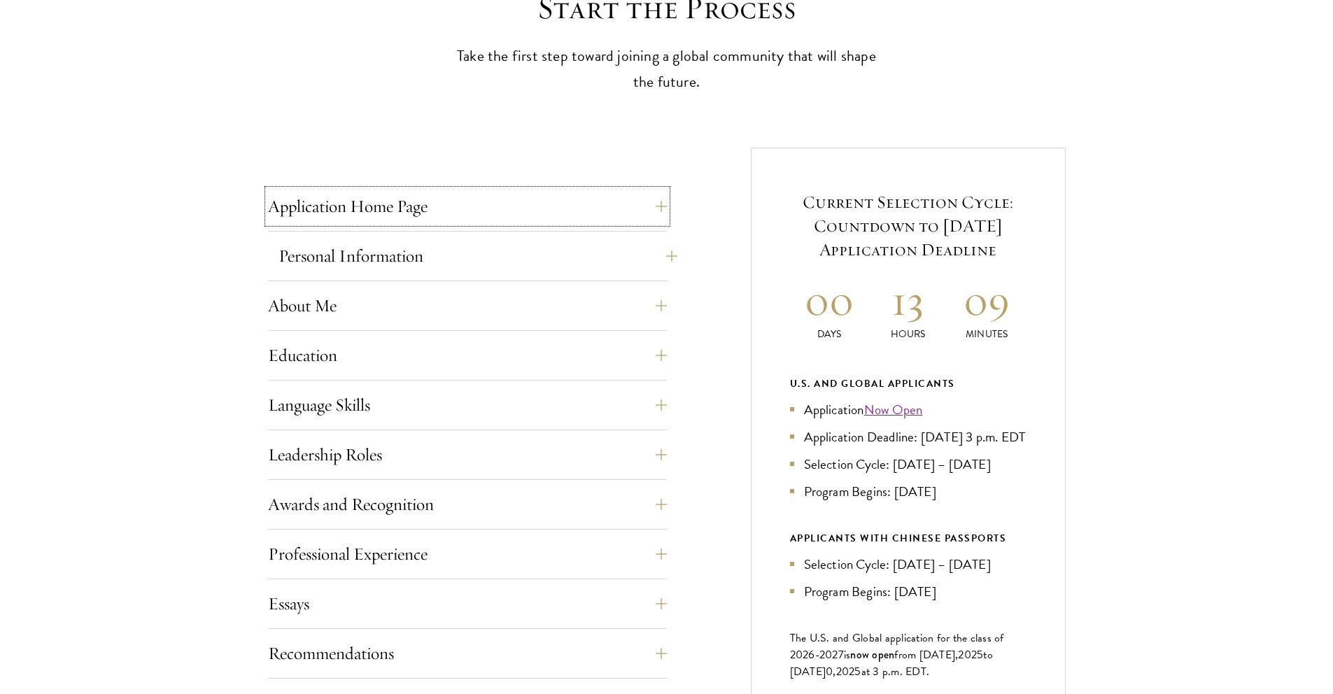
scroll to position [420, 0]
click at [415, 239] on button "Personal Information" at bounding box center [477, 255] width 399 height 34
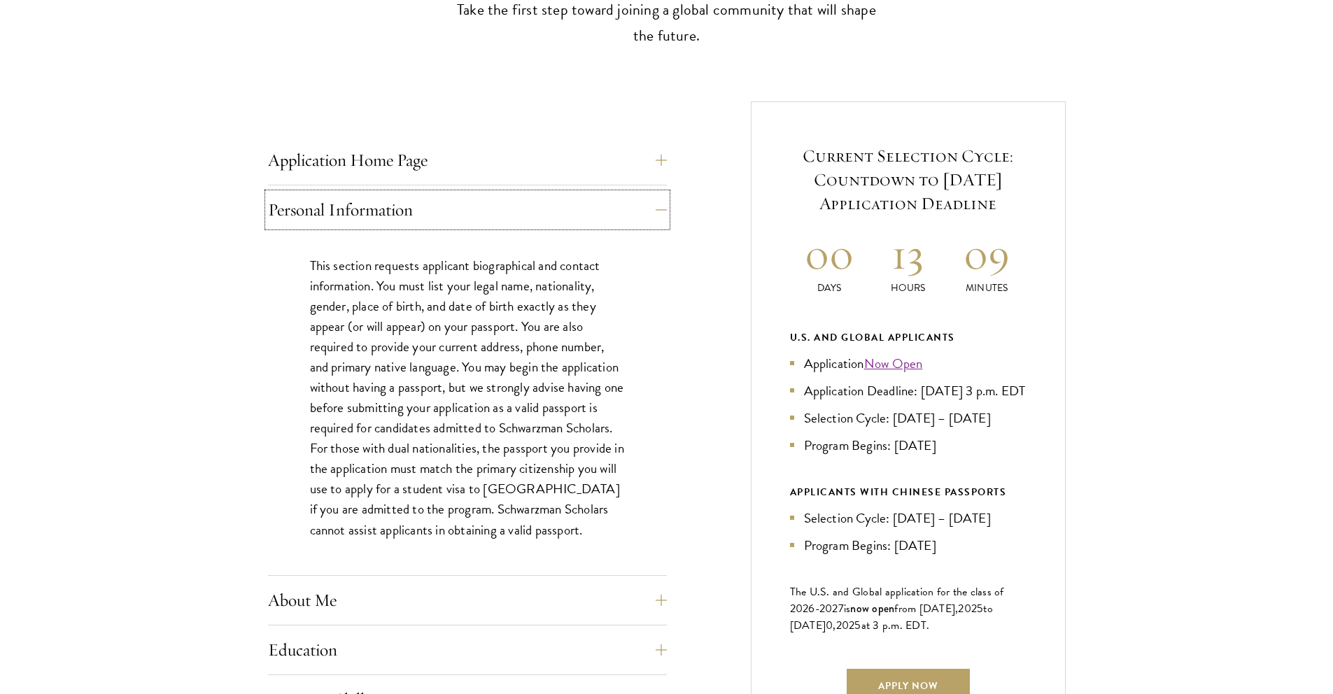
scroll to position [541, 0]
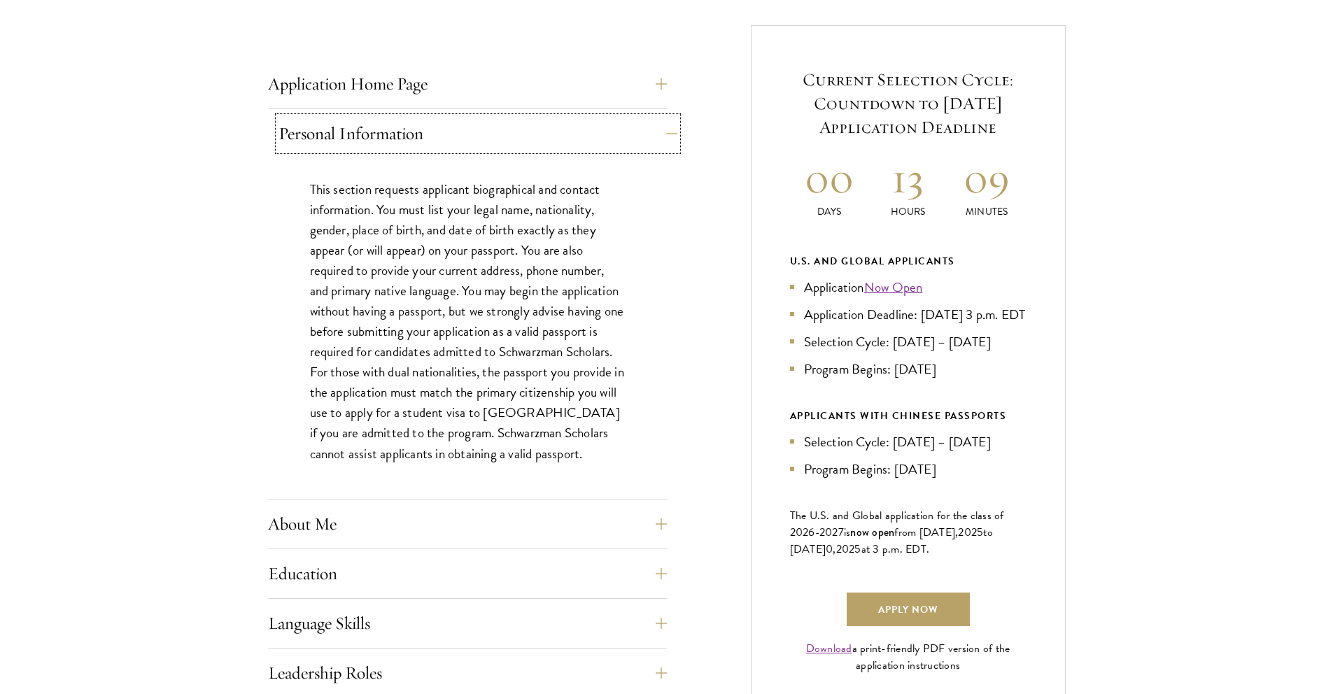
click at [358, 137] on button "Personal Information" at bounding box center [477, 134] width 399 height 34
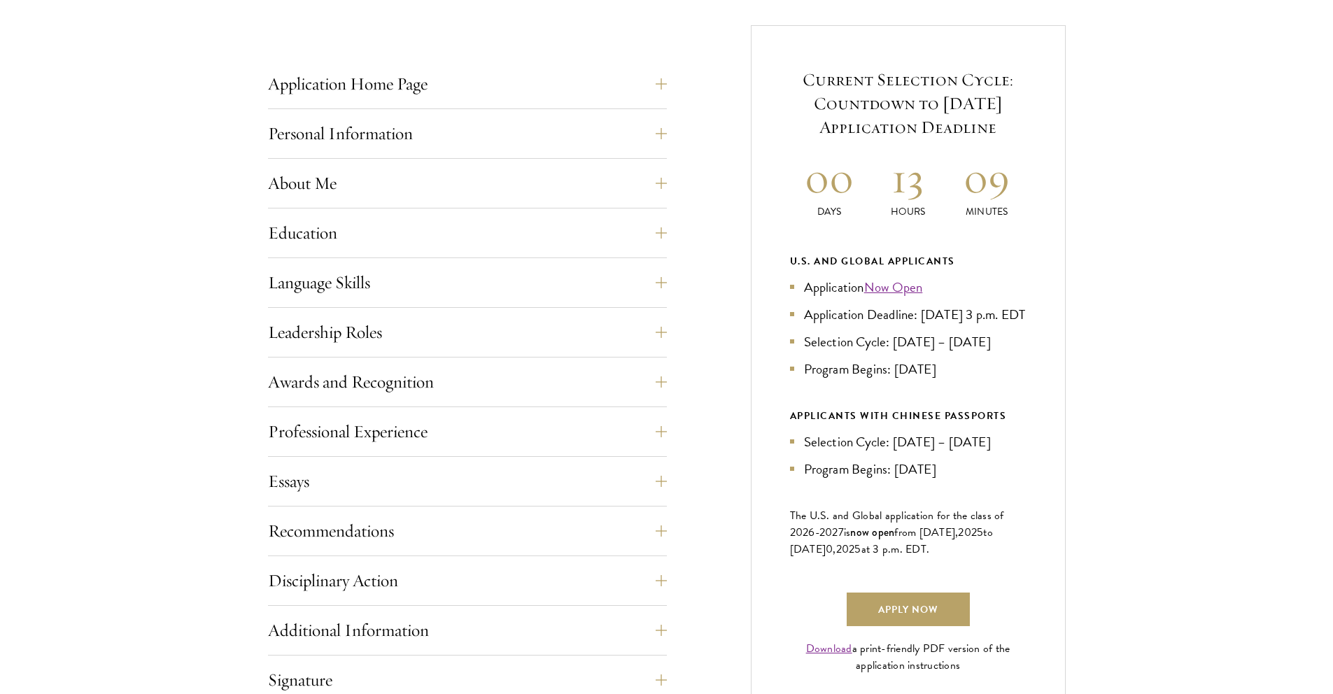
click at [368, 202] on div "About Me Biographical Profile: Provide a biographical profile of up to 100 word…" at bounding box center [467, 188] width 399 height 42
click at [362, 191] on button "About Me" at bounding box center [477, 184] width 399 height 34
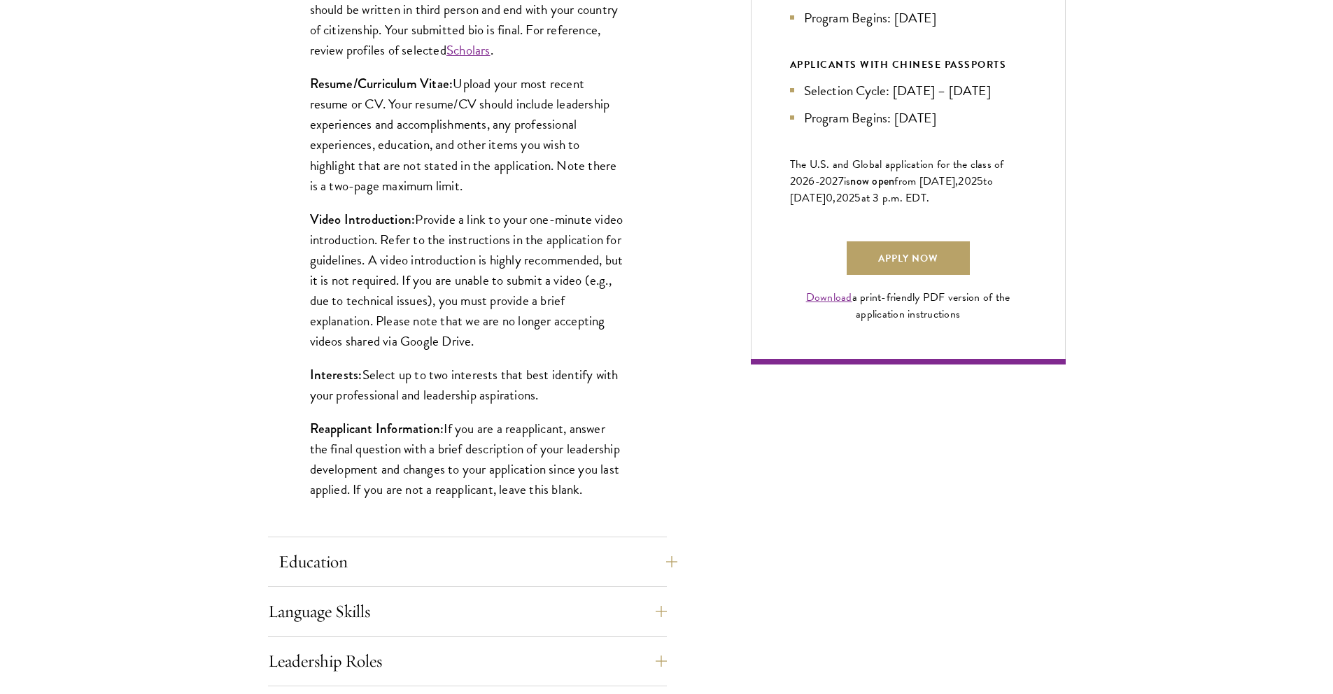
scroll to position [905, 0]
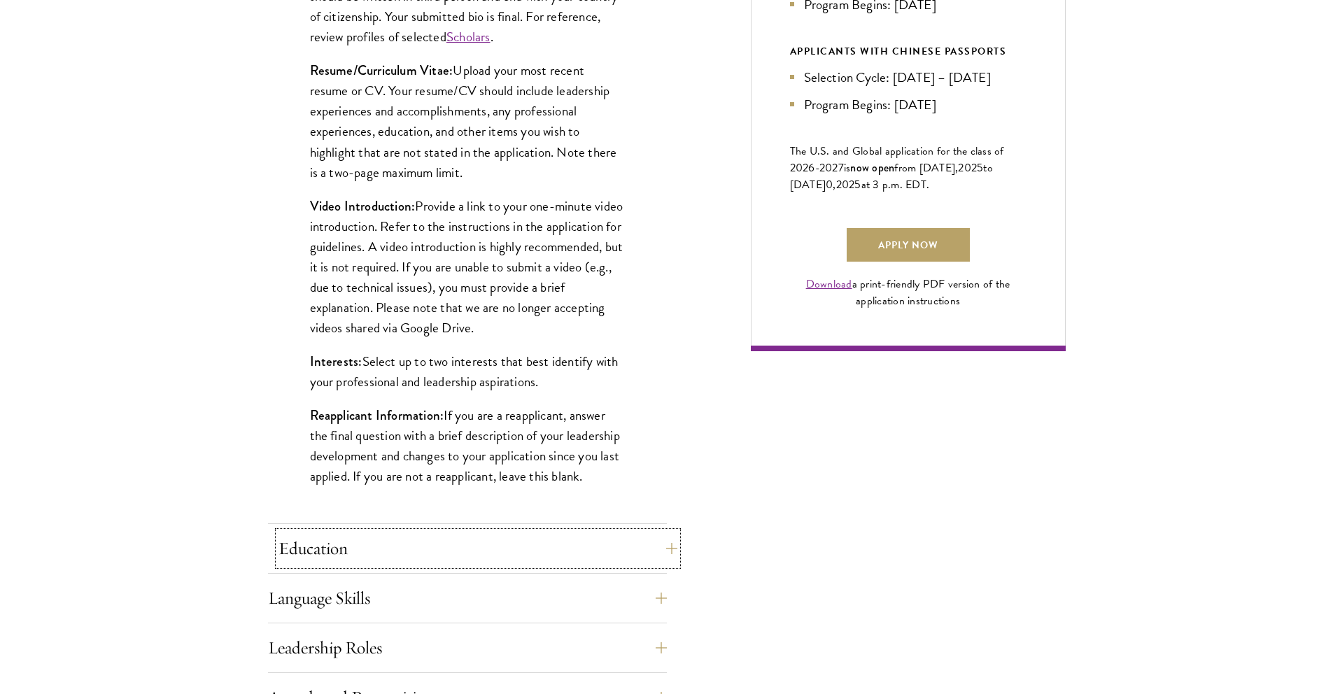
click at [369, 532] on button "Education" at bounding box center [477, 549] width 399 height 34
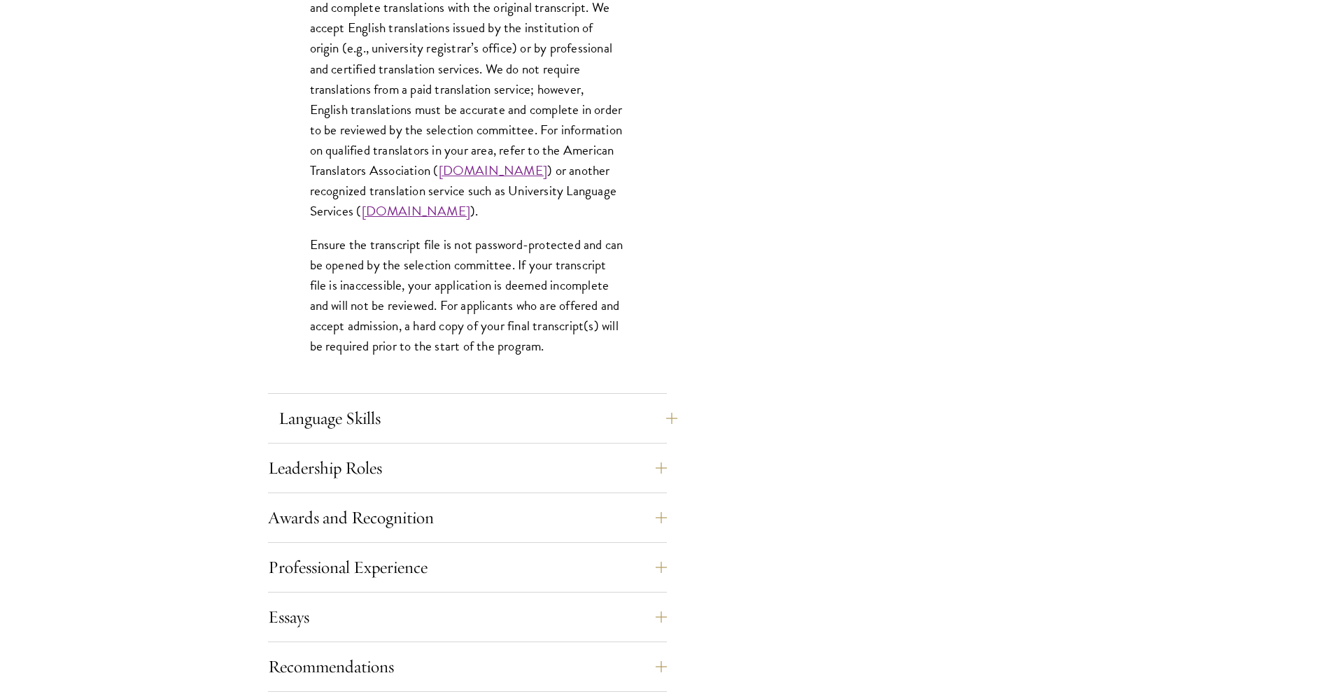
scroll to position [2107, 0]
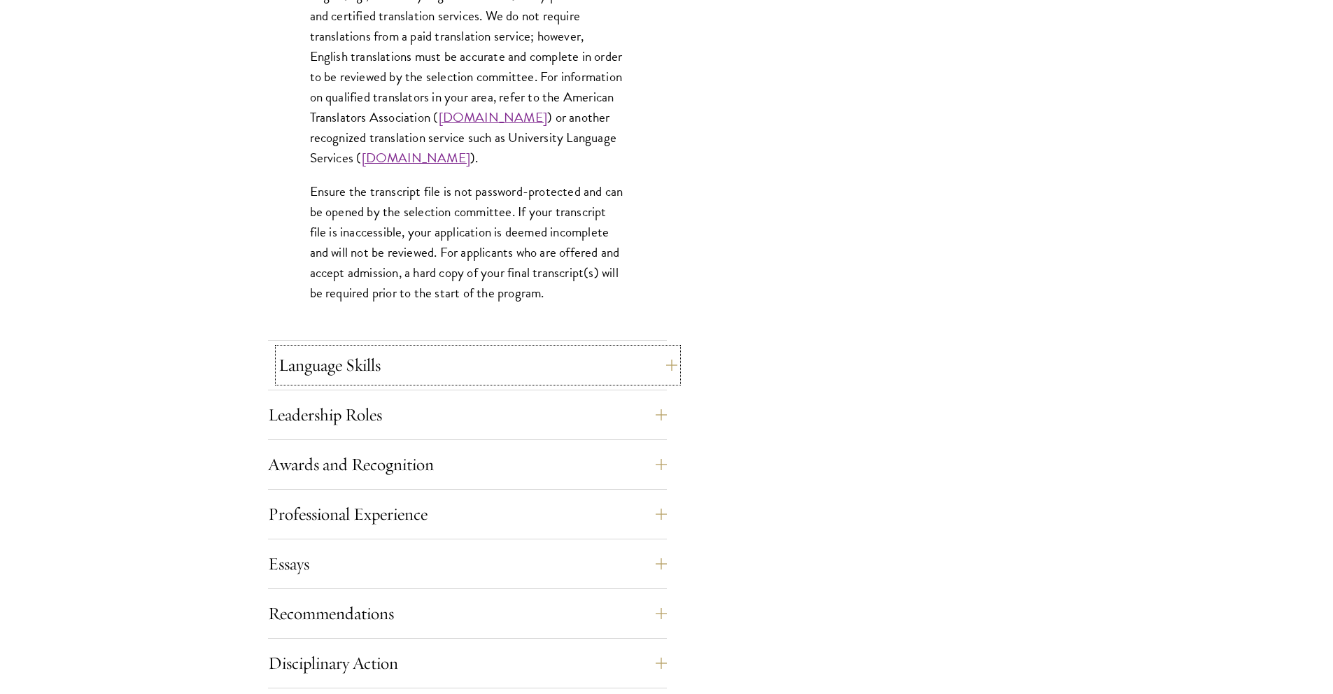
click at [388, 368] on button "Language Skills" at bounding box center [477, 365] width 399 height 34
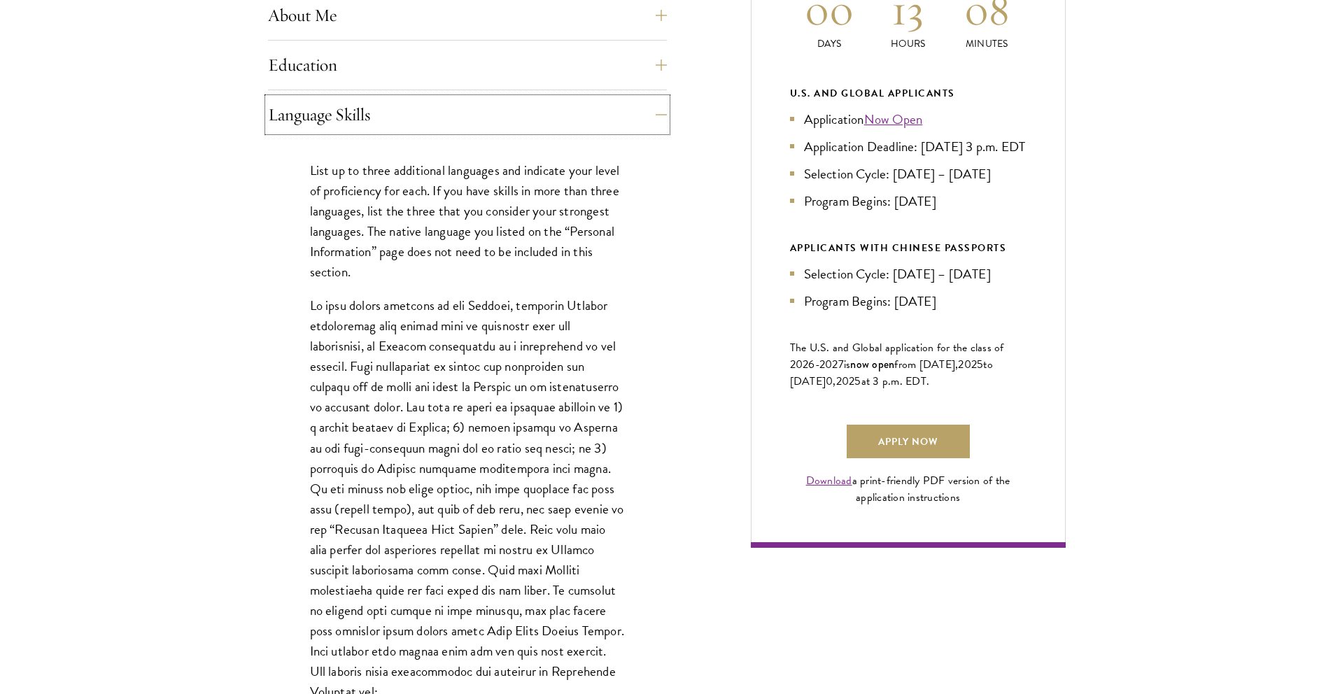
scroll to position [718, 0]
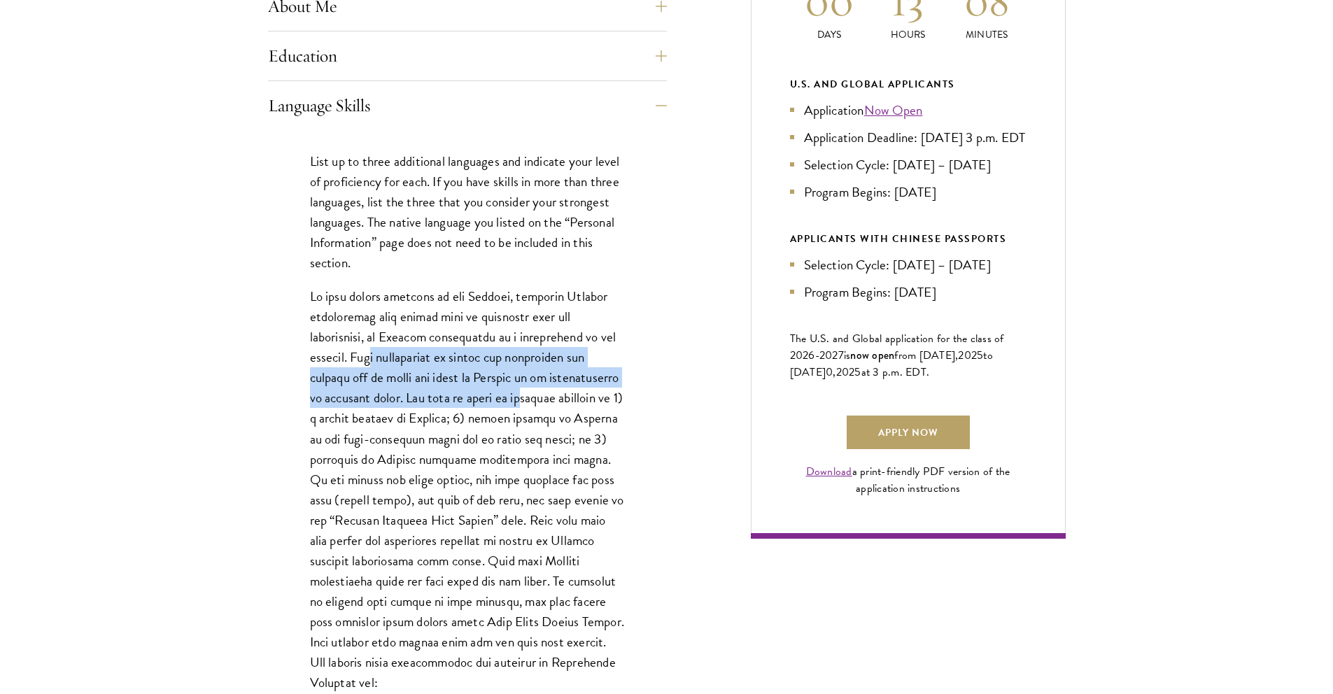
drag, startPoint x: 383, startPoint y: 356, endPoint x: 518, endPoint y: 389, distance: 139.0
click at [518, 389] on p at bounding box center [467, 489] width 315 height 407
click at [469, 374] on p at bounding box center [467, 489] width 315 height 407
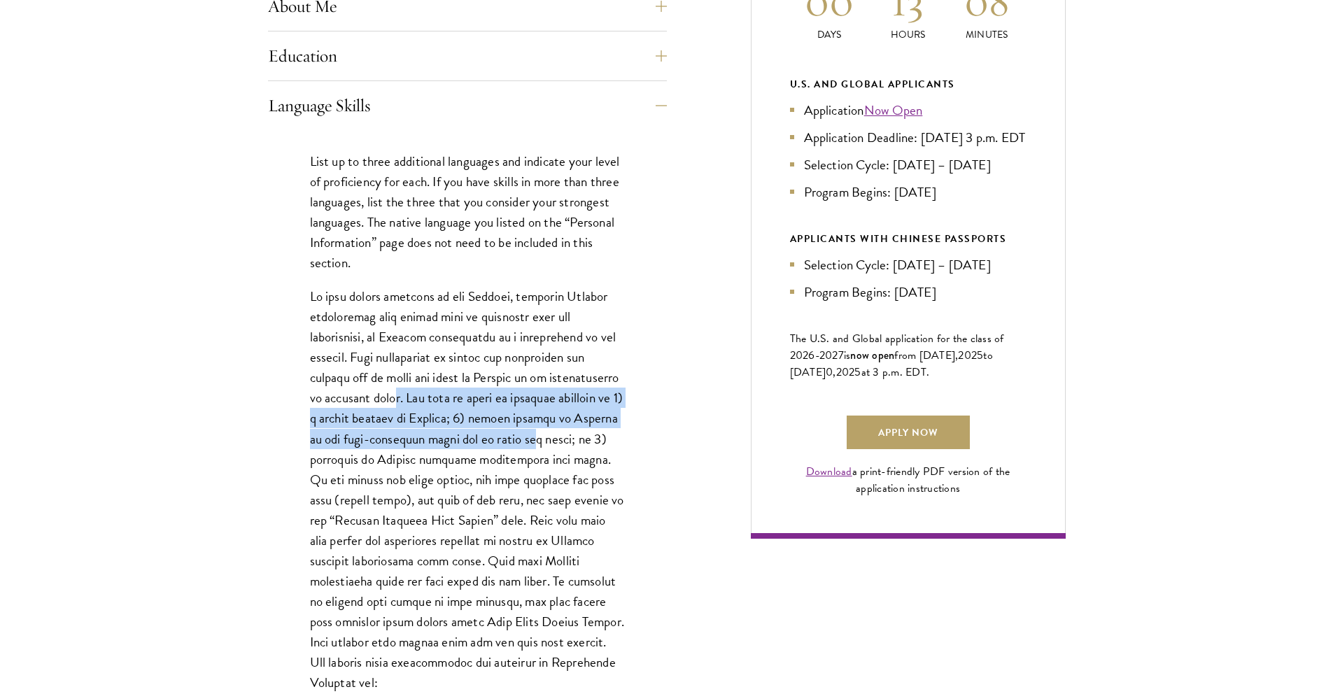
drag, startPoint x: 392, startPoint y: 393, endPoint x: 516, endPoint y: 432, distance: 129.9
click at [516, 432] on p at bounding box center [467, 489] width 315 height 407
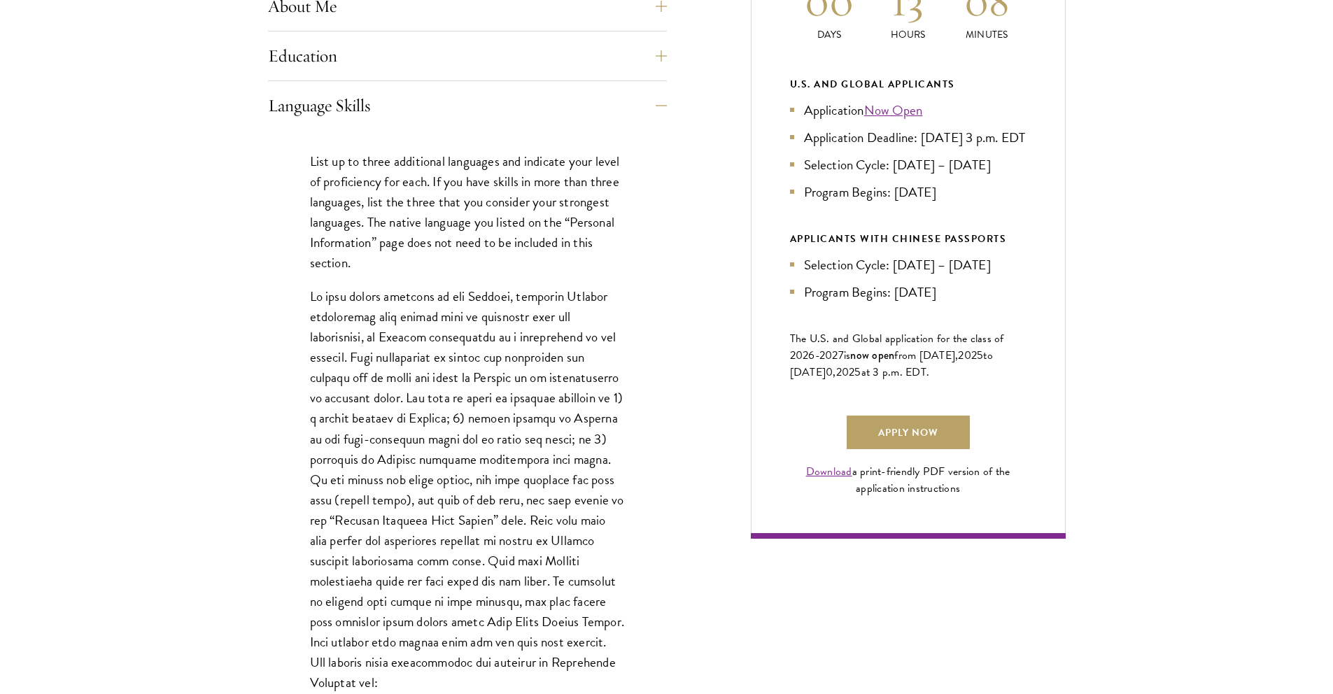
click at [493, 359] on p at bounding box center [467, 489] width 315 height 407
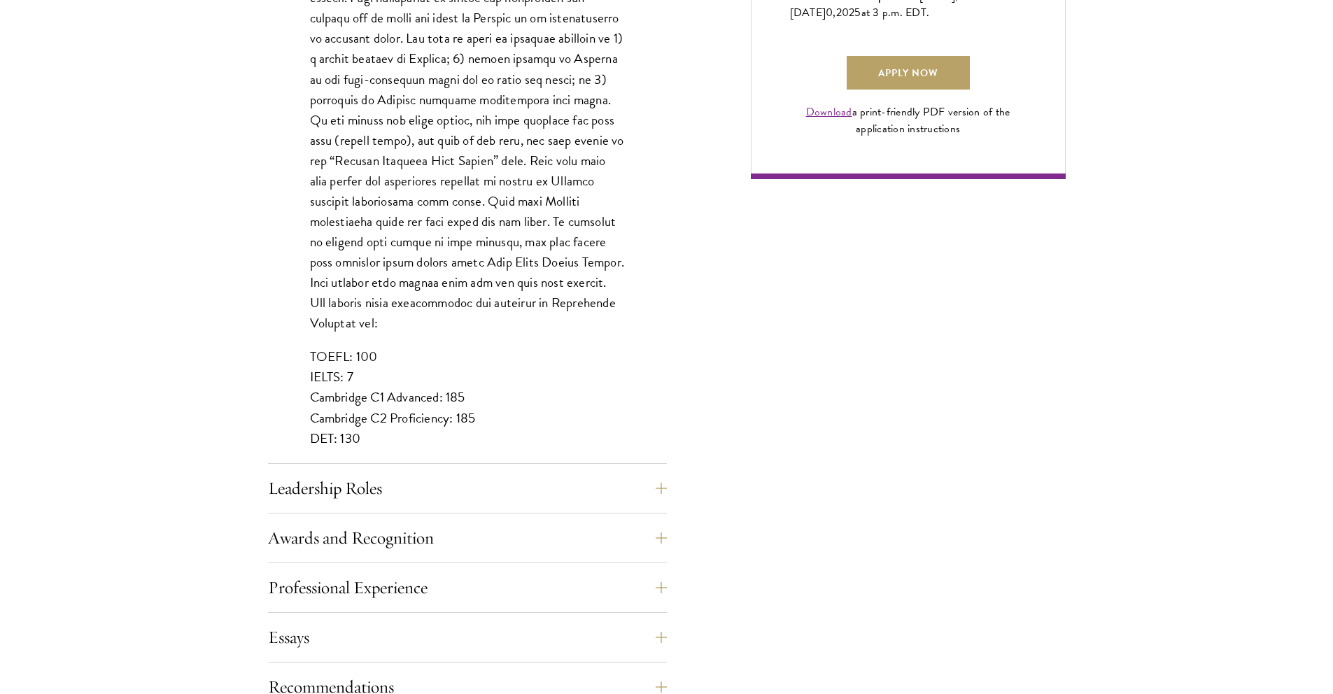
scroll to position [1104, 0]
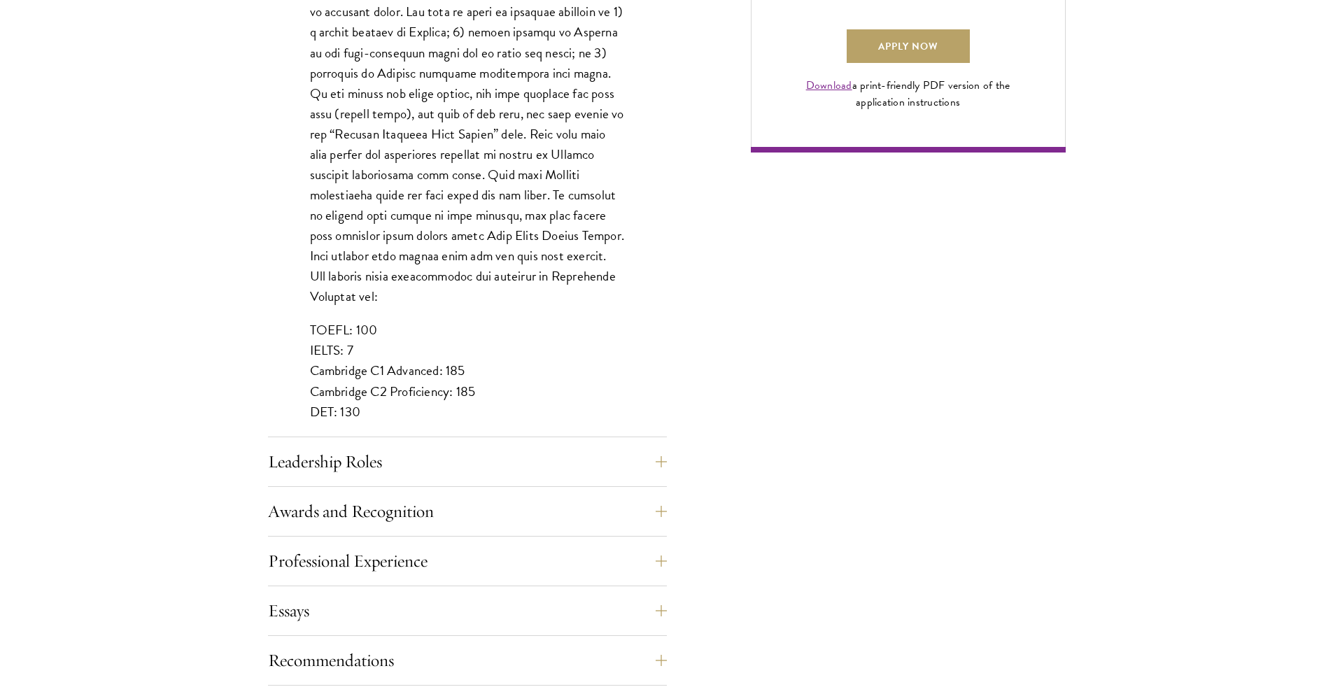
click at [391, 439] on div "Application Home Page The online application form must be completed in English.…" at bounding box center [467, 244] width 399 height 1480
click at [390, 442] on div "Application Home Page The online application form must be completed in English.…" at bounding box center [467, 244] width 399 height 1480
click at [381, 458] on button "Leadership Roles" at bounding box center [477, 462] width 399 height 34
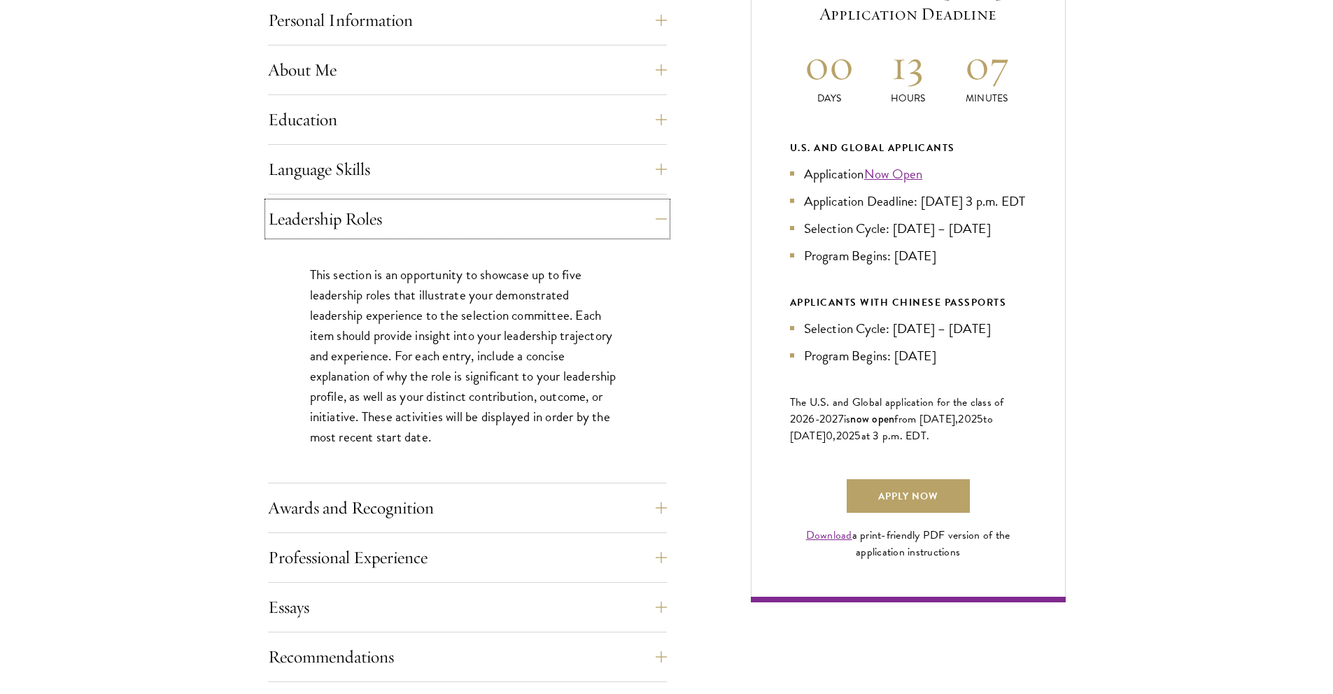
scroll to position [657, 0]
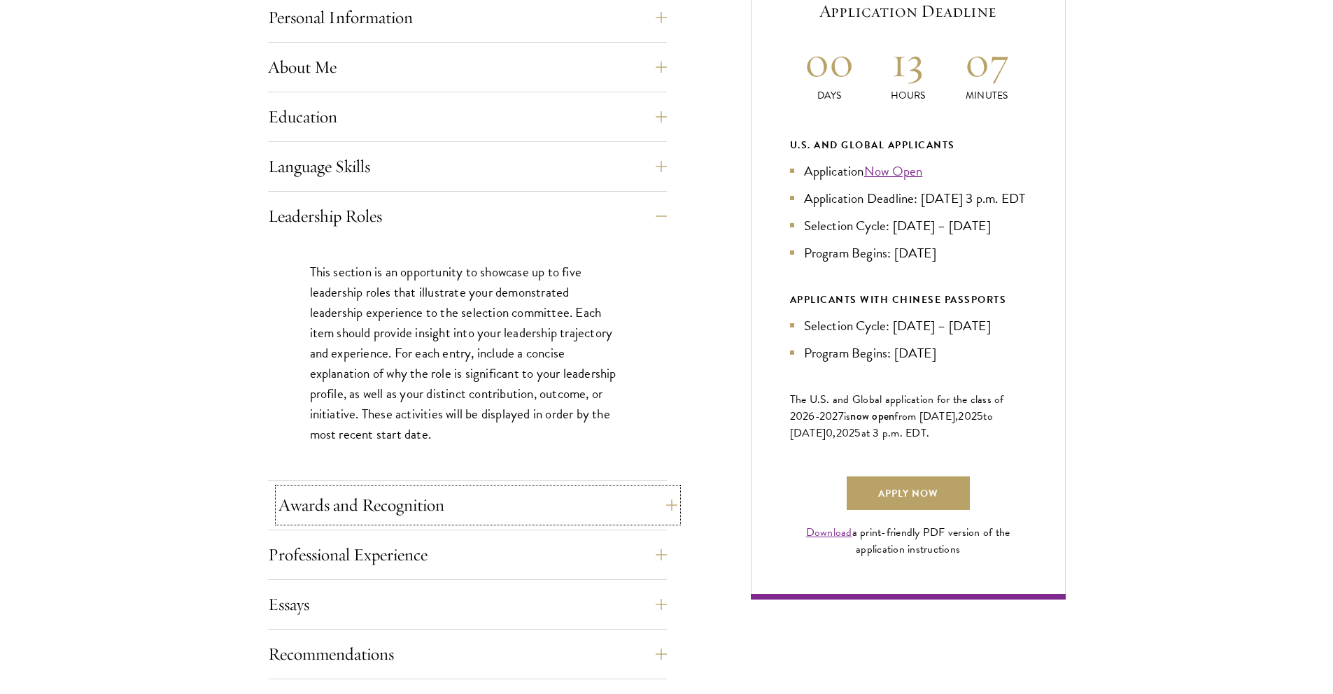
click at [366, 504] on button "Awards and Recognition" at bounding box center [477, 505] width 399 height 34
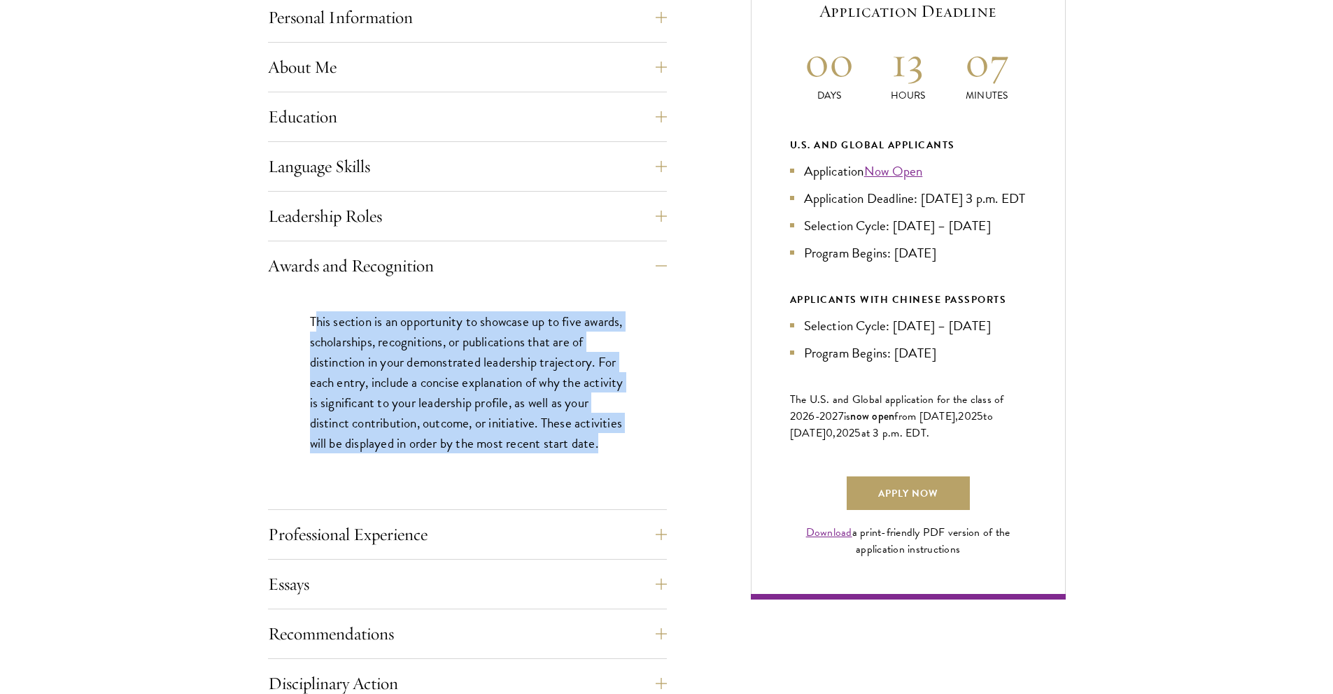
drag, startPoint x: 316, startPoint y: 320, endPoint x: 365, endPoint y: 467, distance: 155.3
click at [365, 453] on p "This section is an opportunity to showcase up to five awards, scholarships, rec…" at bounding box center [467, 382] width 315 height 142
click at [346, 411] on p "This section is an opportunity to showcase up to five awards, scholarships, rec…" at bounding box center [467, 382] width 315 height 142
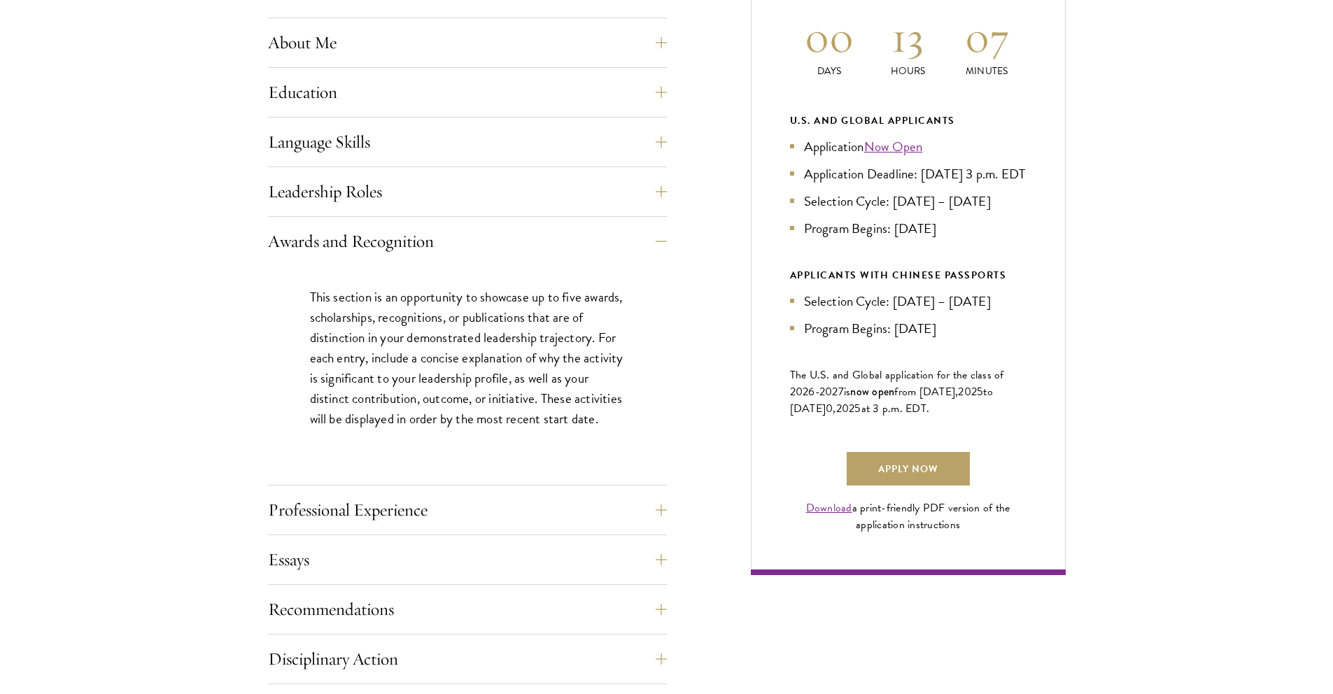
scroll to position [681, 0]
click at [325, 504] on button "Professional Experience" at bounding box center [477, 510] width 399 height 34
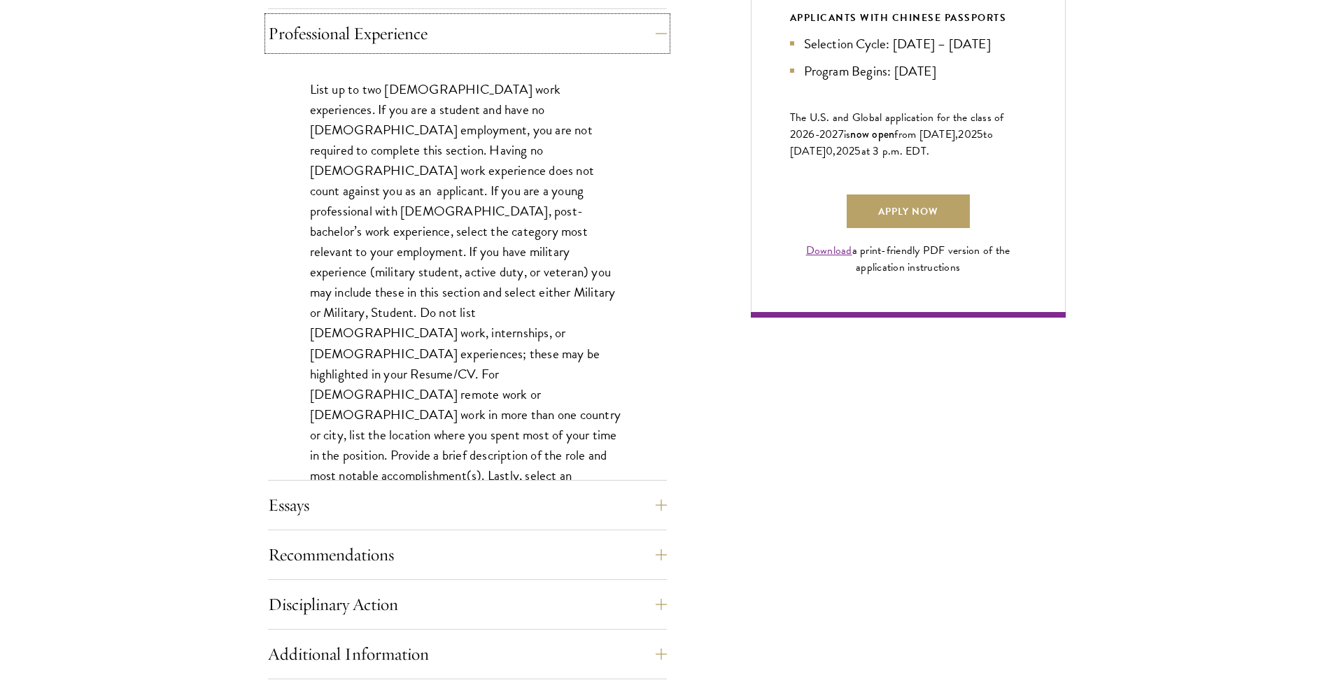
scroll to position [1012, 0]
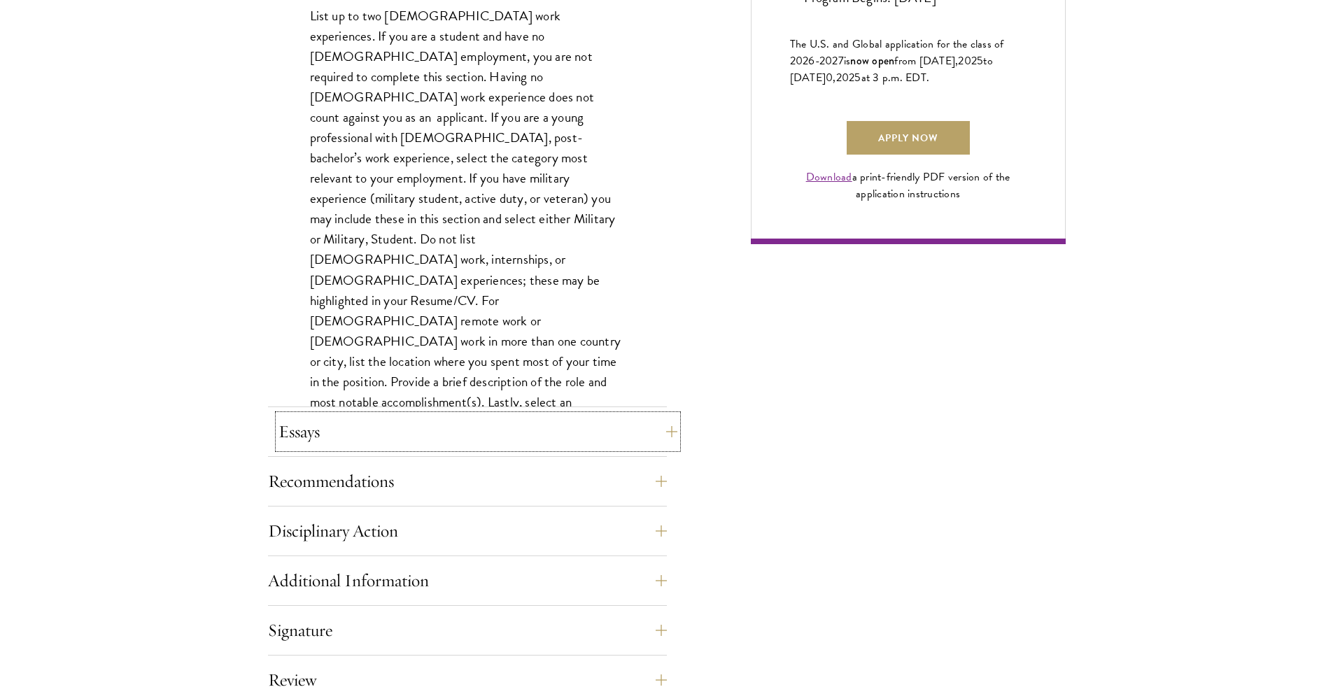
click at [303, 439] on button "Essays" at bounding box center [477, 432] width 399 height 34
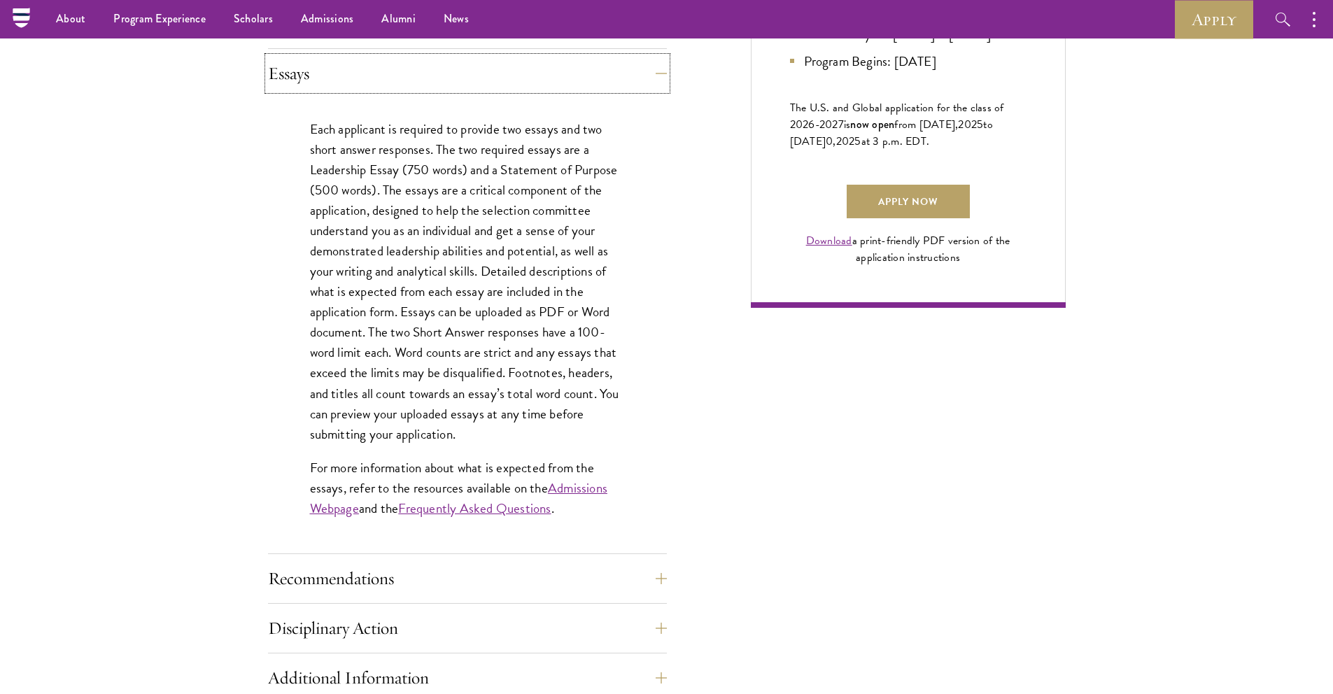
scroll to position [948, 0]
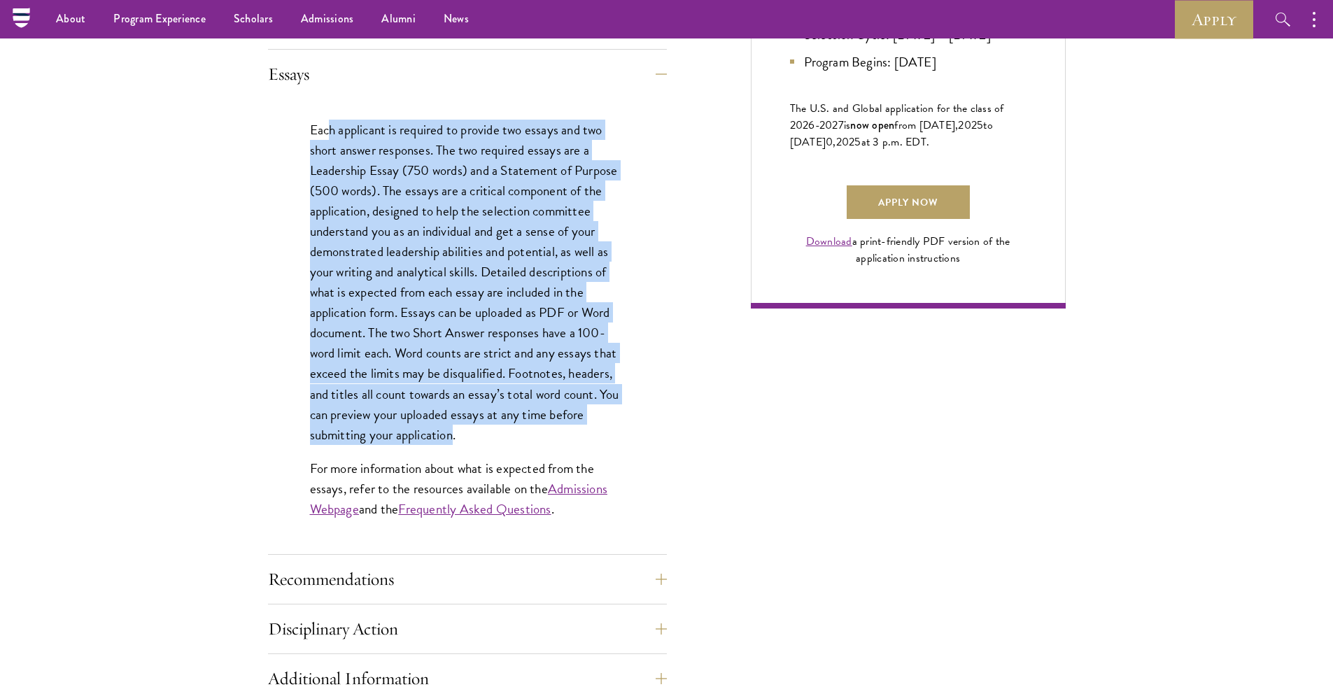
drag, startPoint x: 331, startPoint y: 137, endPoint x: 454, endPoint y: 436, distance: 323.1
click at [454, 436] on p "Each applicant is required to provide two essays and two short answer responses…" at bounding box center [467, 282] width 315 height 325
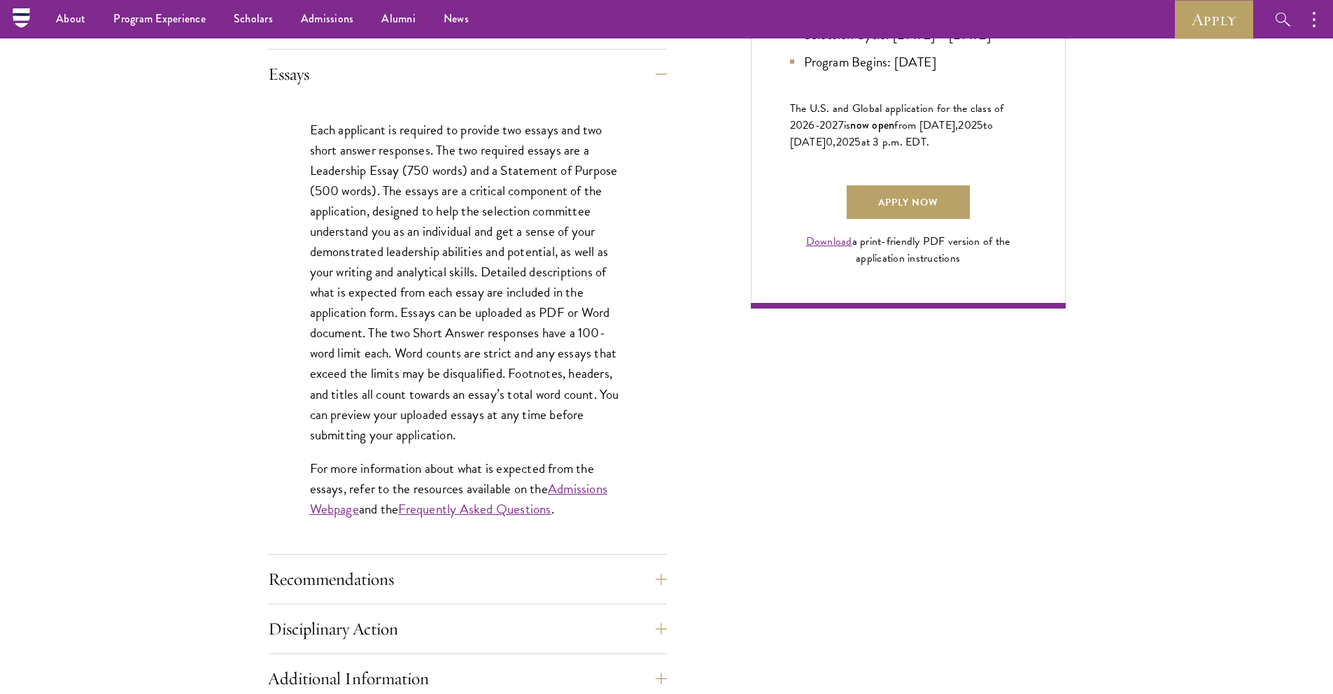
click at [402, 360] on p "Each applicant is required to provide two essays and two short answer responses…" at bounding box center [467, 282] width 315 height 325
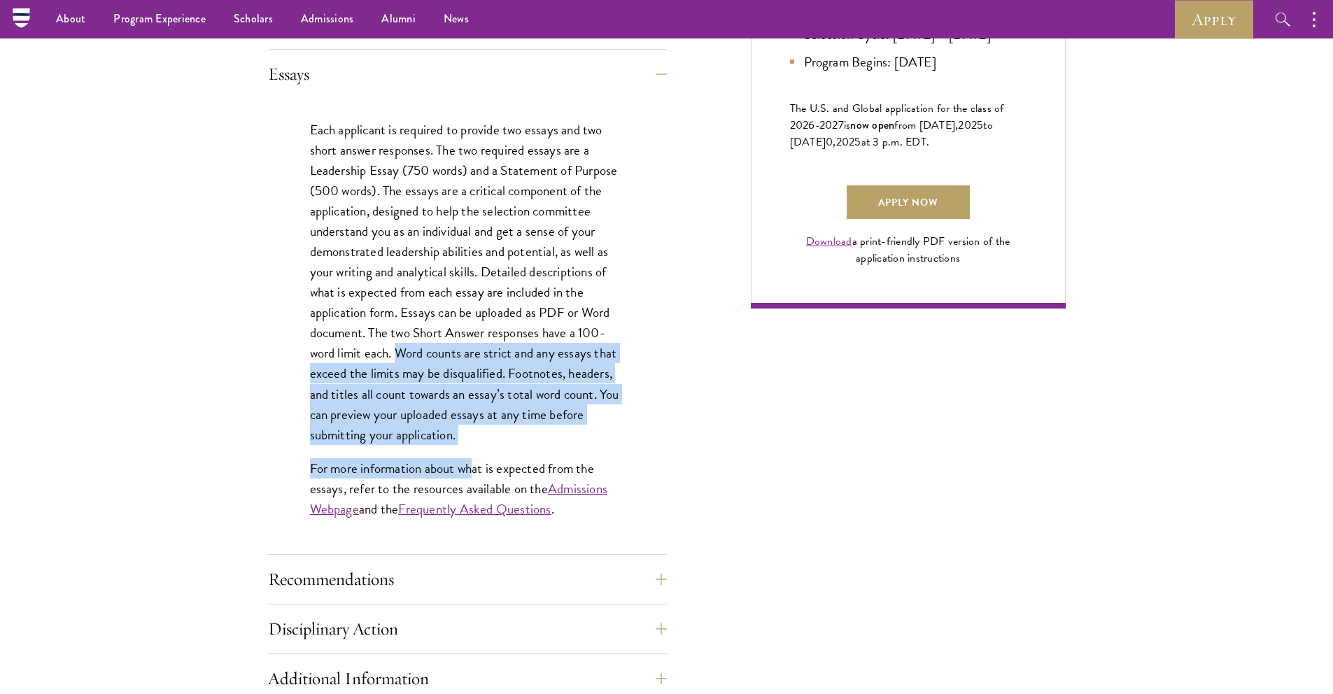
drag, startPoint x: 396, startPoint y: 352, endPoint x: 472, endPoint y: 459, distance: 131.4
click at [472, 459] on div "Each applicant is required to provide two essays and two short answer responses…" at bounding box center [467, 326] width 399 height 455
click at [418, 412] on p "Each applicant is required to provide two essays and two short answer responses…" at bounding box center [467, 282] width 315 height 325
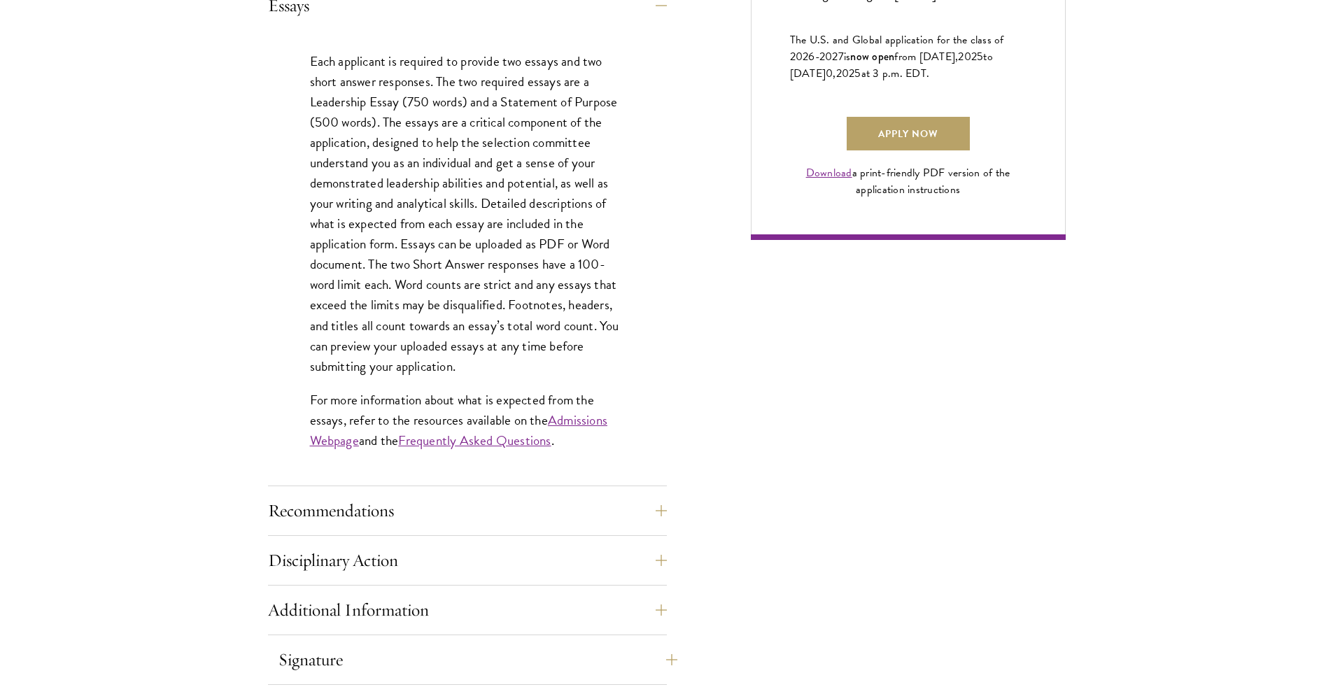
scroll to position [1198, 0]
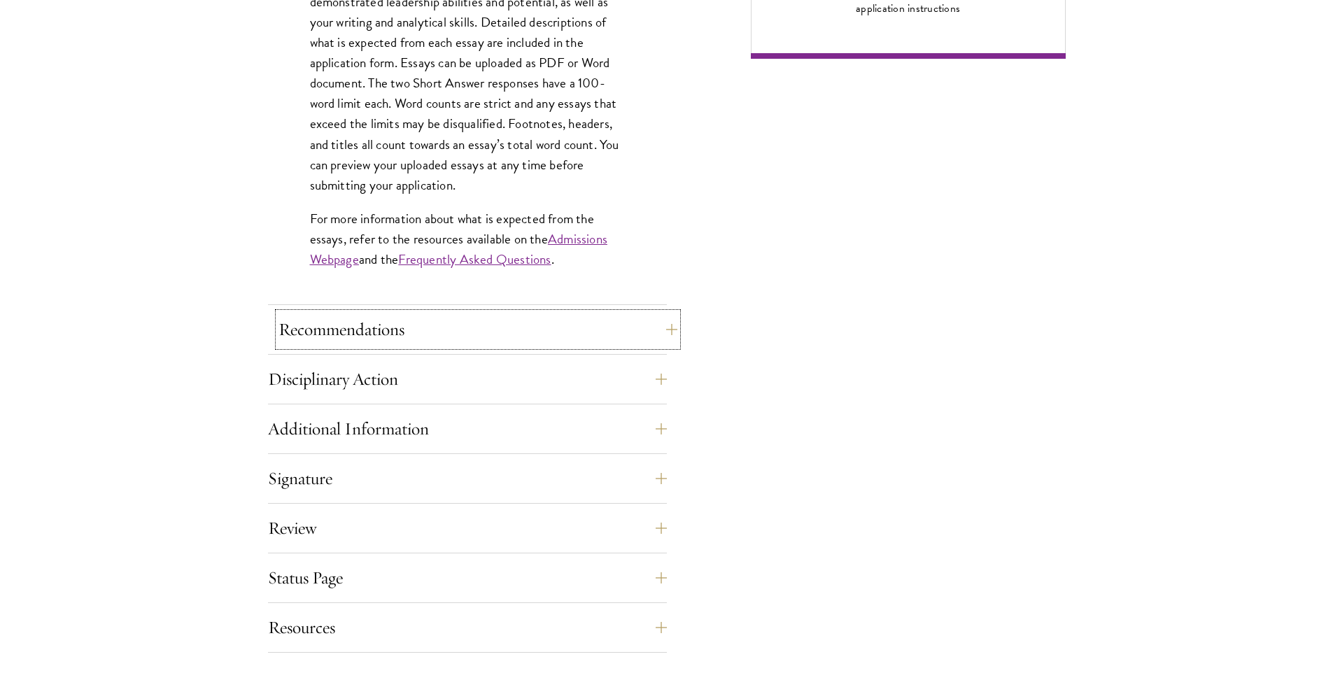
click at [352, 335] on button "Recommendations" at bounding box center [477, 330] width 399 height 34
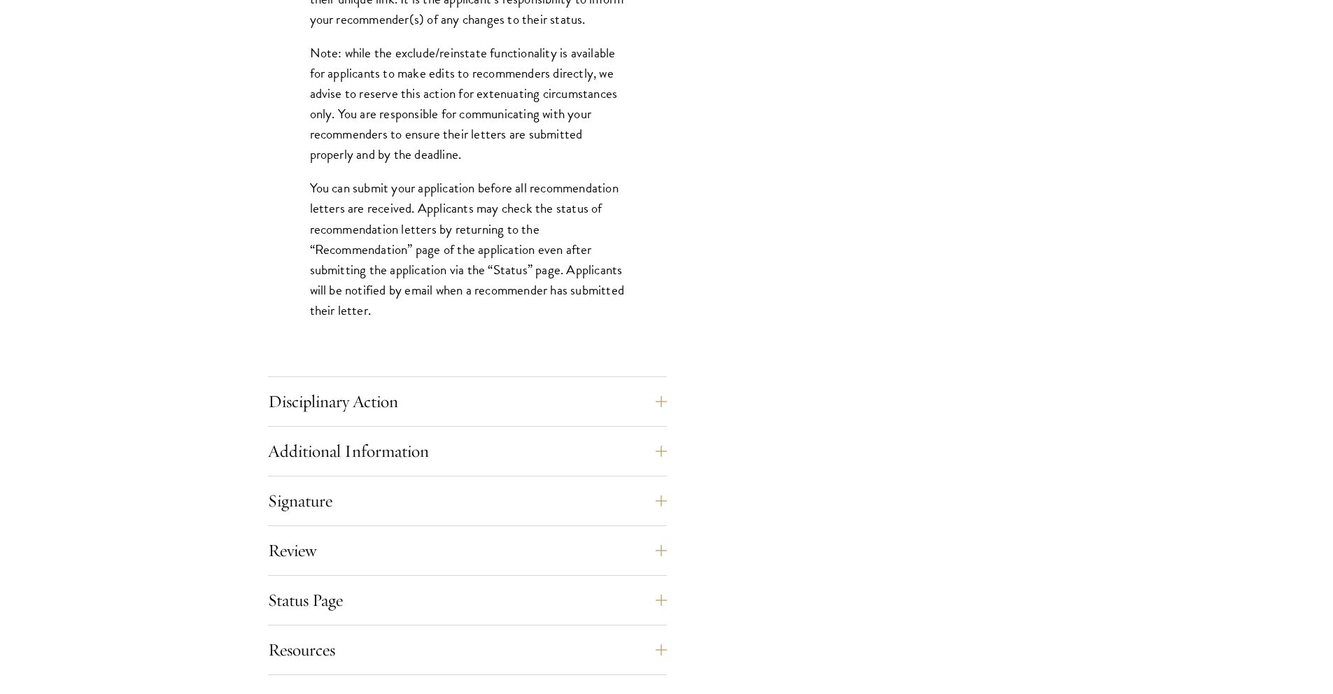
scroll to position [1867, 0]
click at [360, 398] on button "Disciplinary Action" at bounding box center [477, 401] width 399 height 34
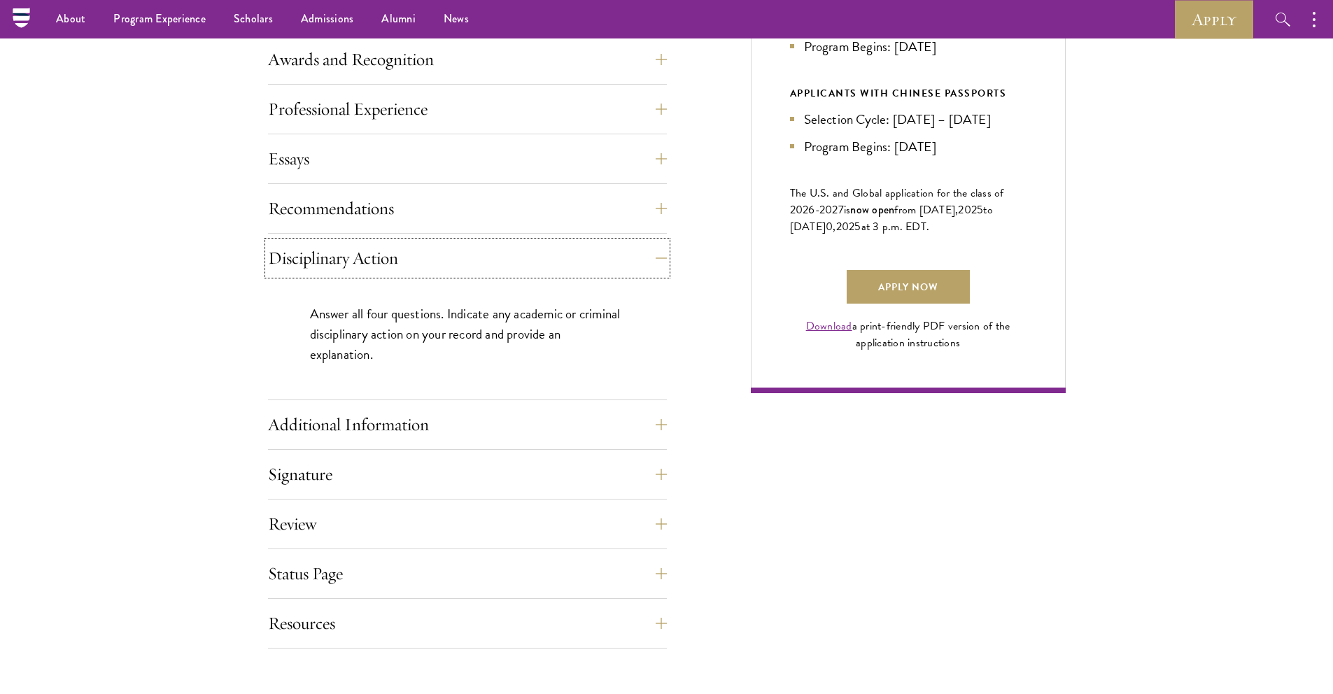
scroll to position [599, 0]
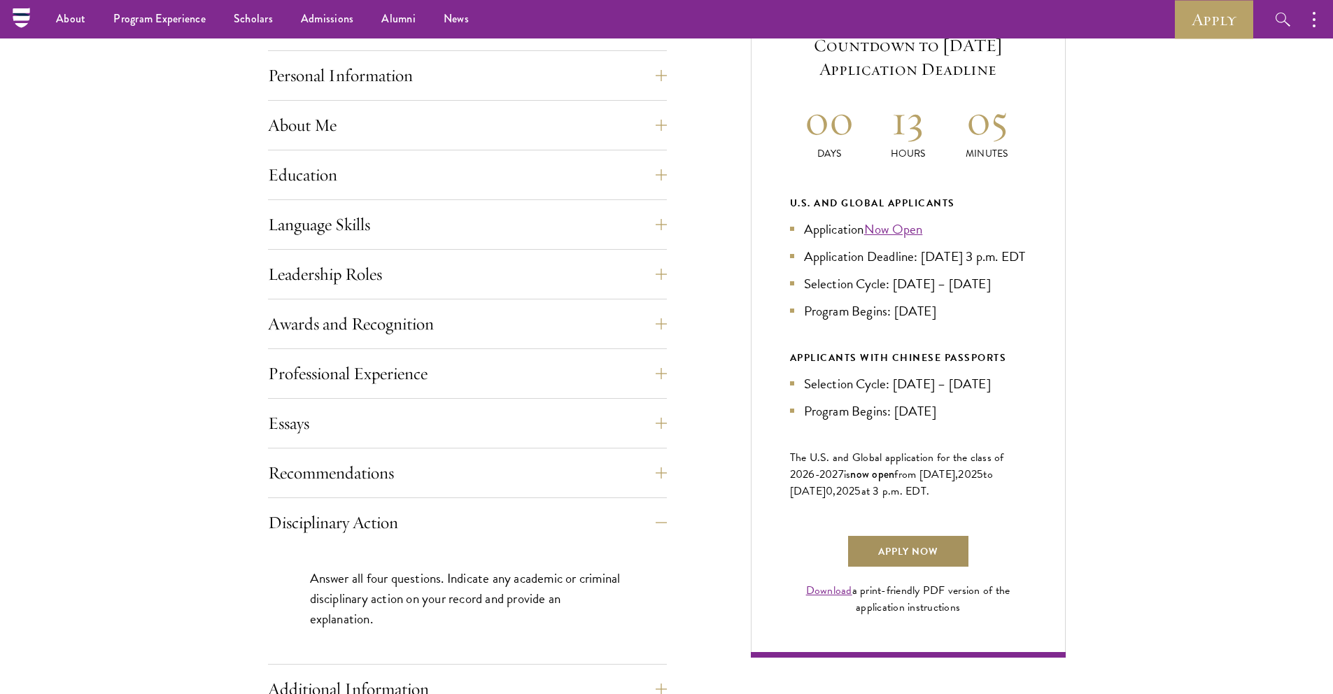
click at [903, 568] on link "Apply Now" at bounding box center [908, 552] width 123 height 34
